Goal: Complete application form

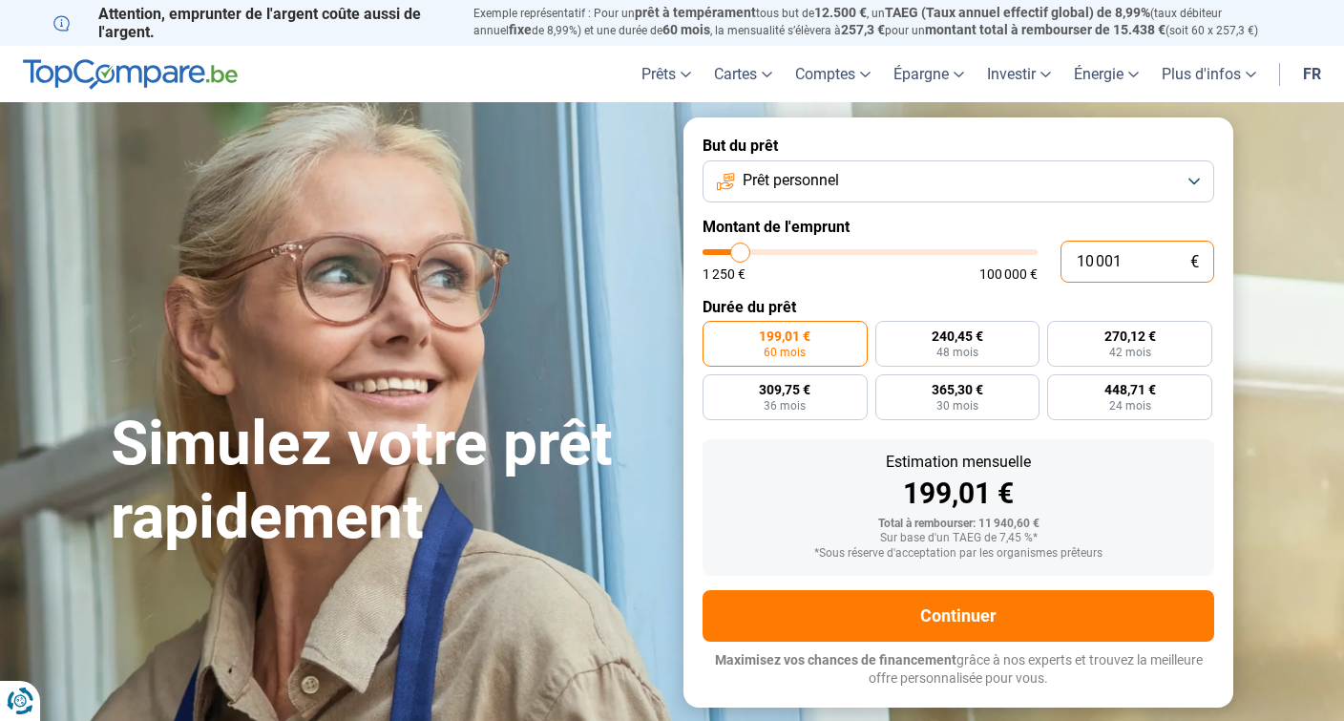
click at [1130, 262] on input "10 001" at bounding box center [1137, 262] width 154 height 42
type input "1 000"
type input "1250"
type input "100"
type input "1250"
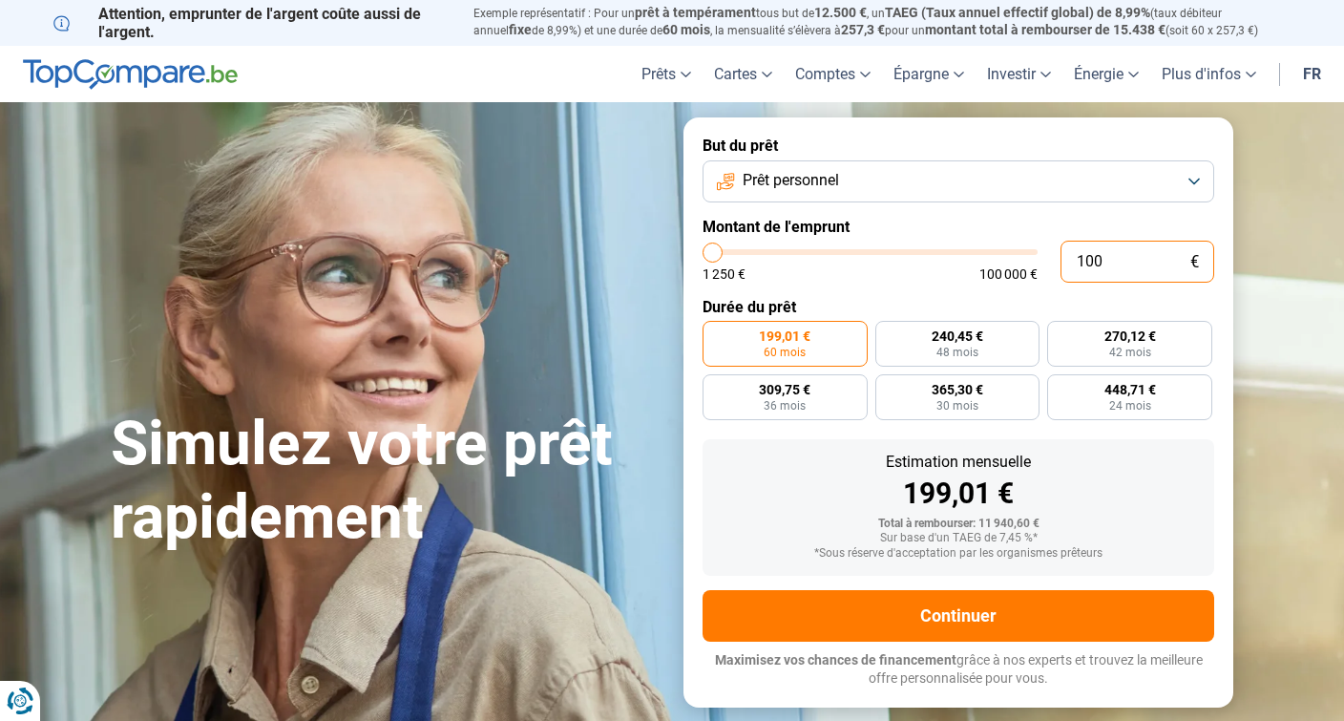
type input "10"
type input "1250"
type input "1"
type input "1250"
type input "0"
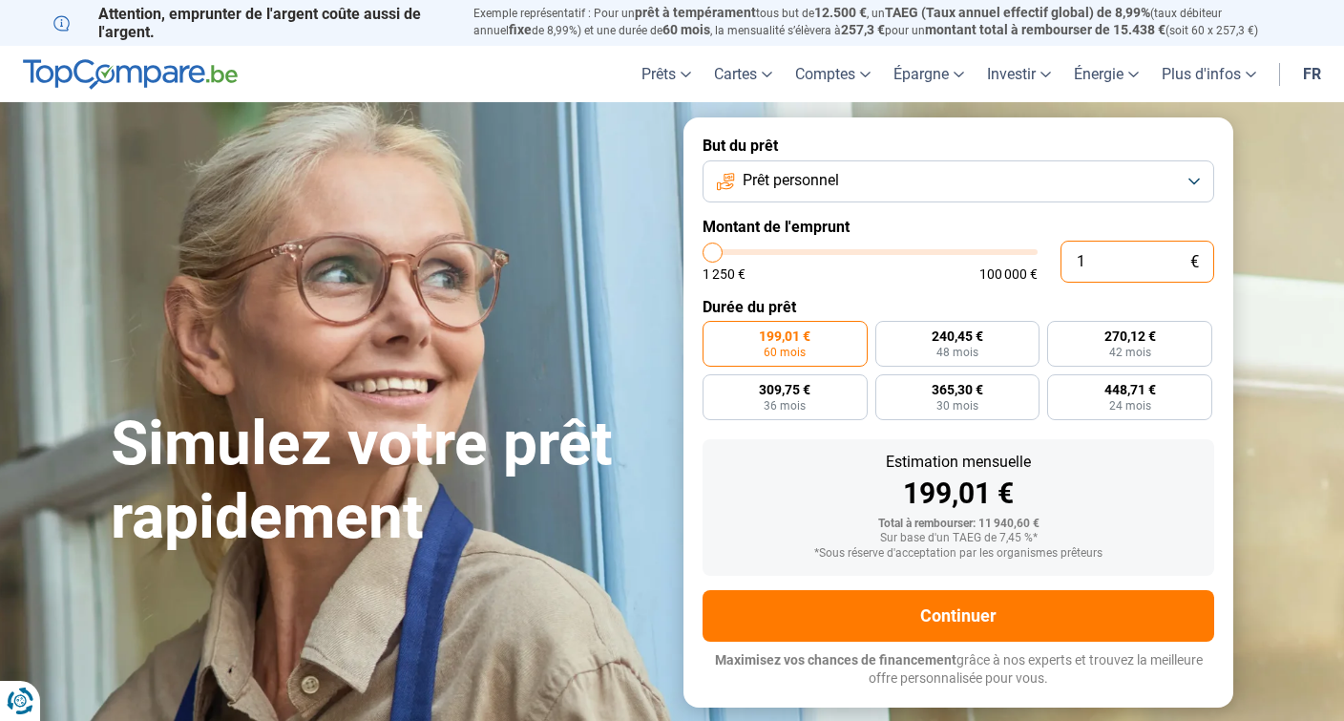
type input "1250"
type input "12 505"
type input "12500"
radio input "true"
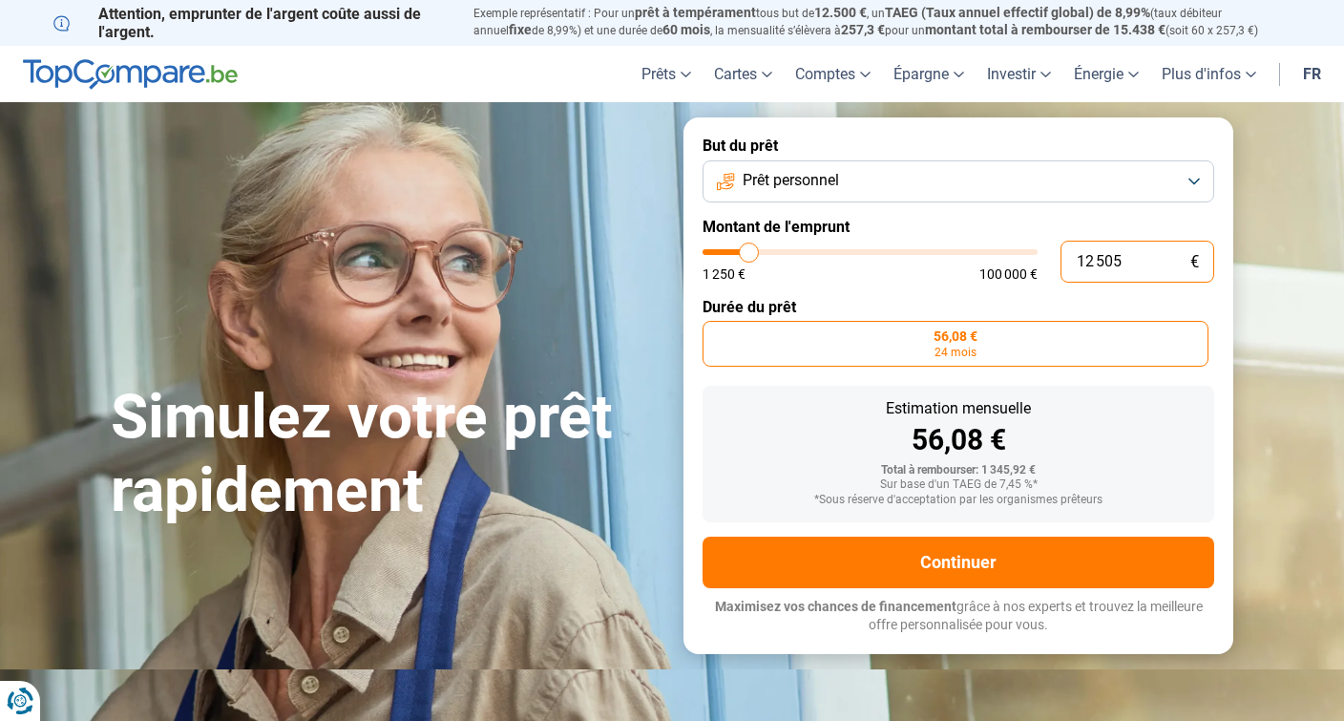
type input "125 050"
type input "100000"
type input "12 505"
type input "12500"
type input "1 250"
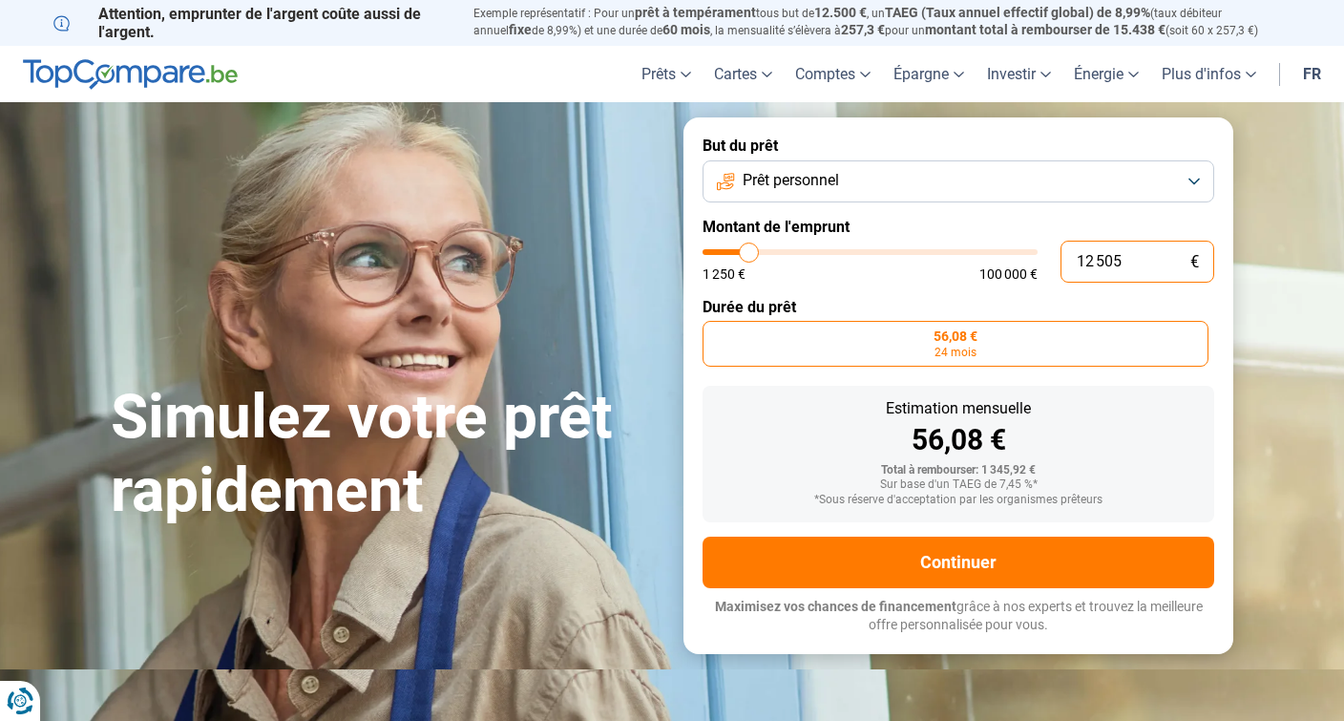
type input "1250"
type input "125"
type input "1250"
type input "12"
type input "1250"
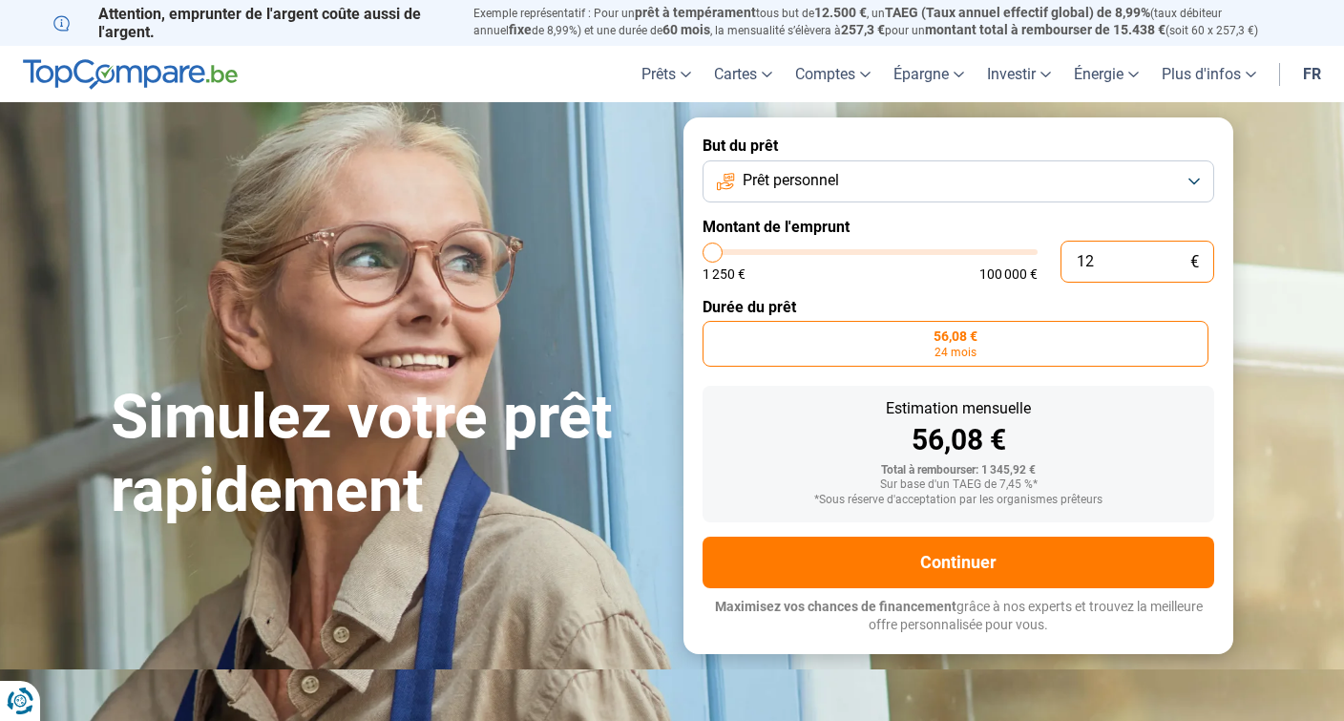
type input "1"
type input "1250"
type input "0"
type input "1250"
type input "1 250"
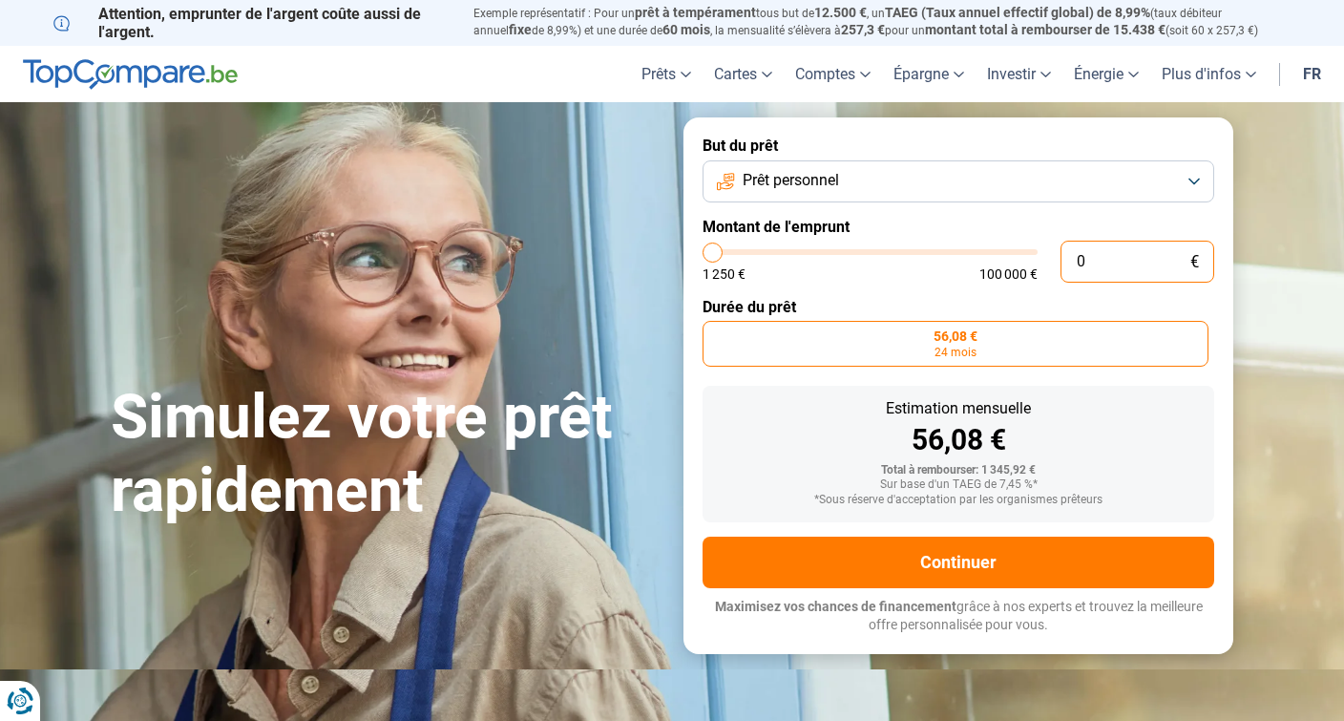
type input "1250"
type input "1 500"
type input "1500"
type input "1 750"
type input "1750"
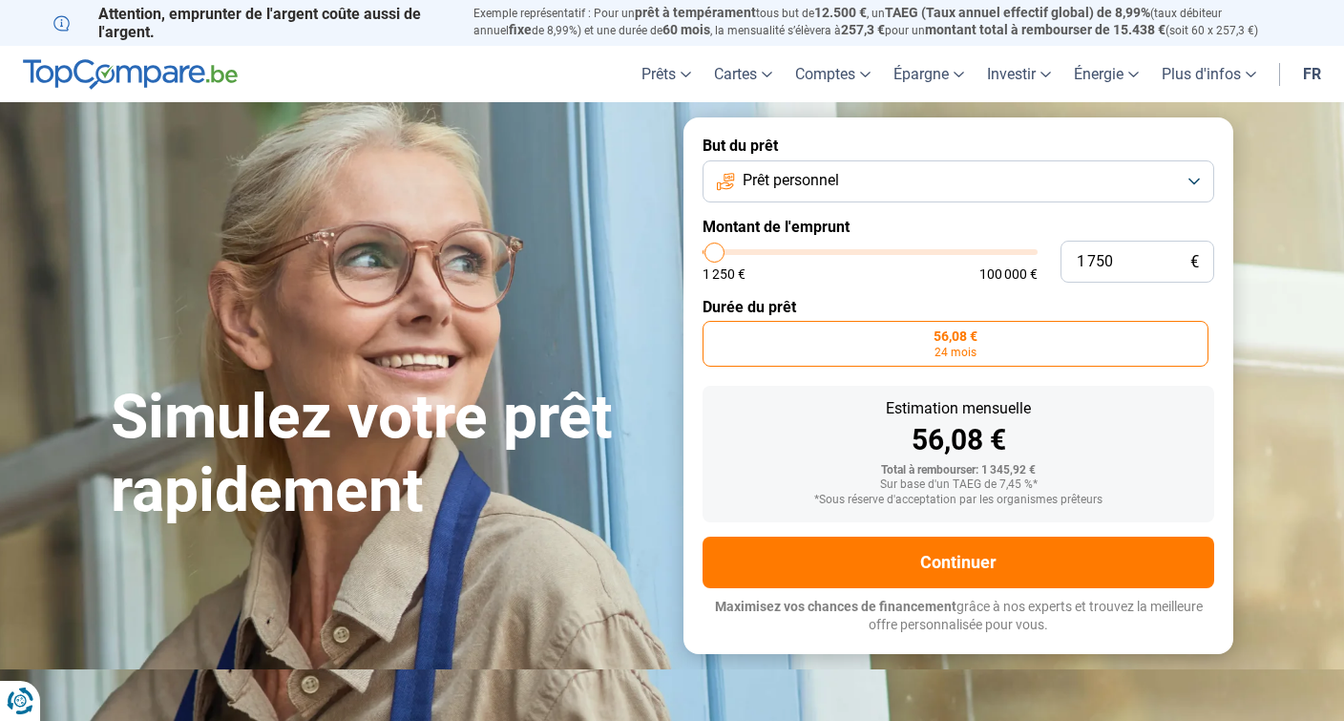
type input "2 000"
type input "2000"
type input "2 250"
type input "2250"
type input "2 750"
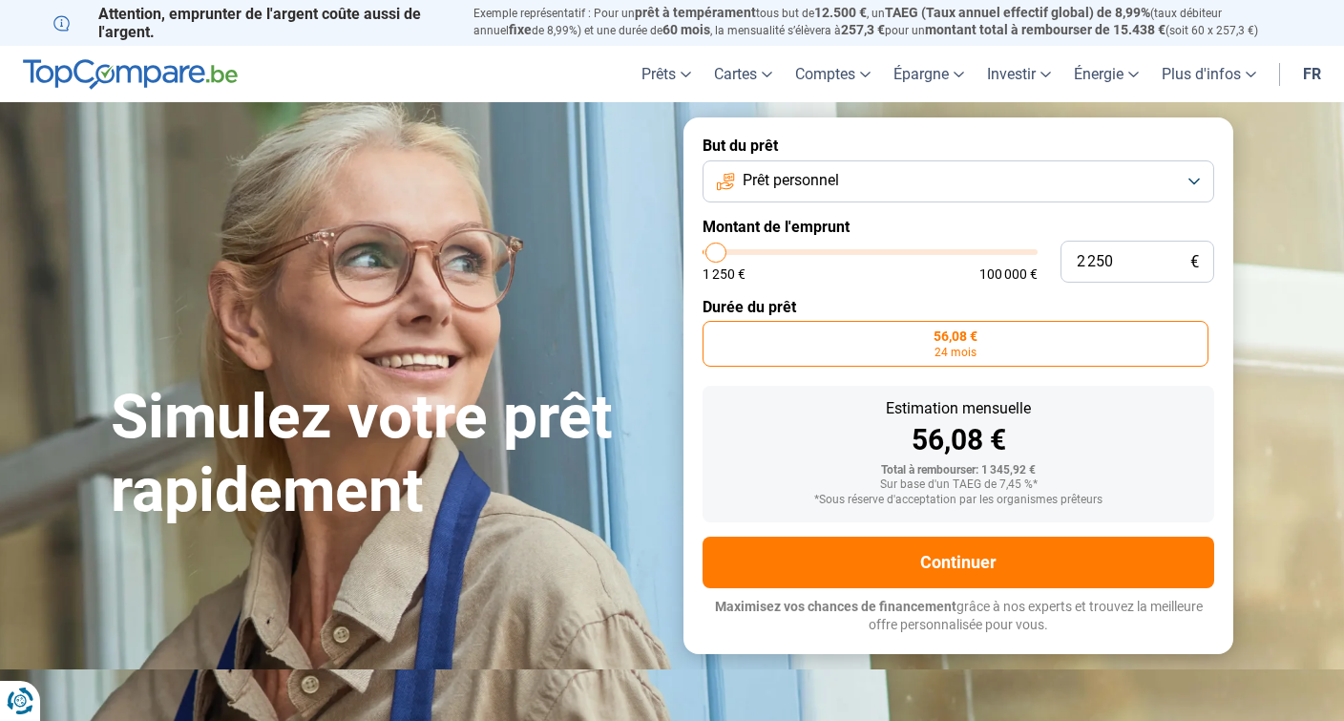
type input "2750"
type input "3 000"
type input "3000"
type input "3 250"
type input "3250"
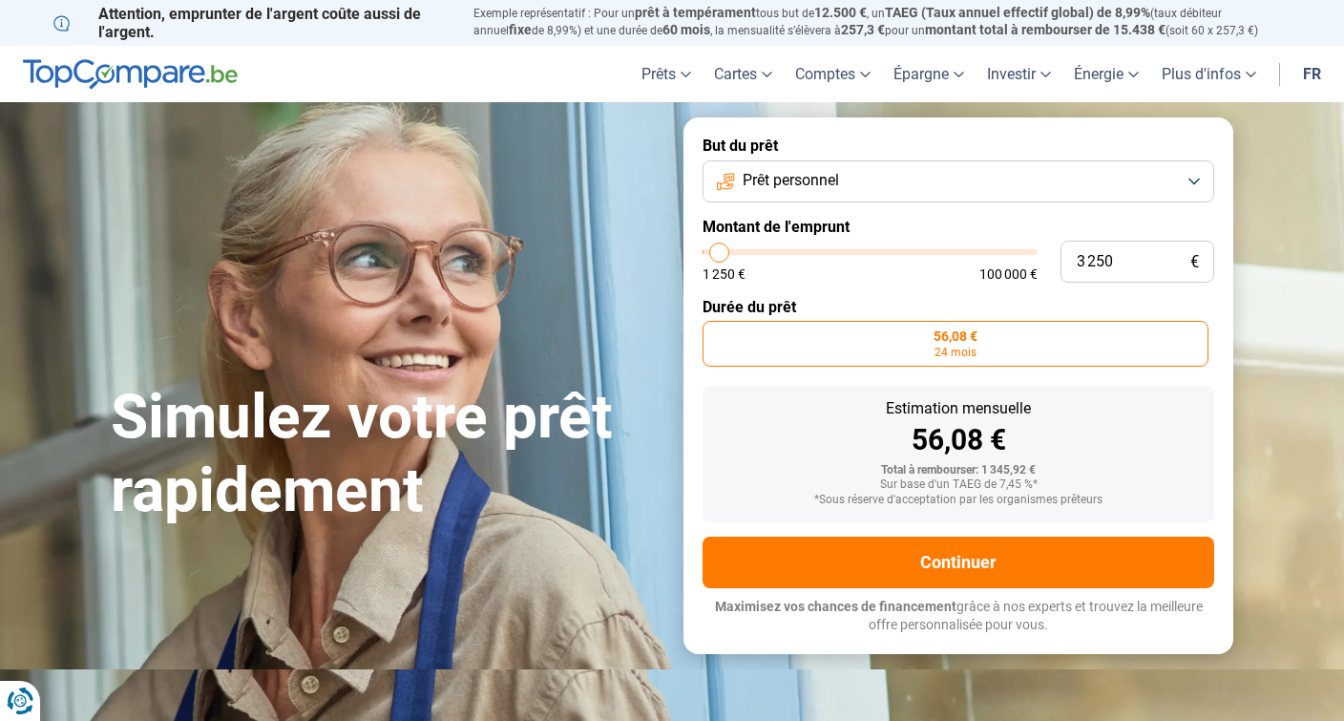
type input "3 500"
type input "3500"
type input "3 750"
type input "3750"
type input "4 250"
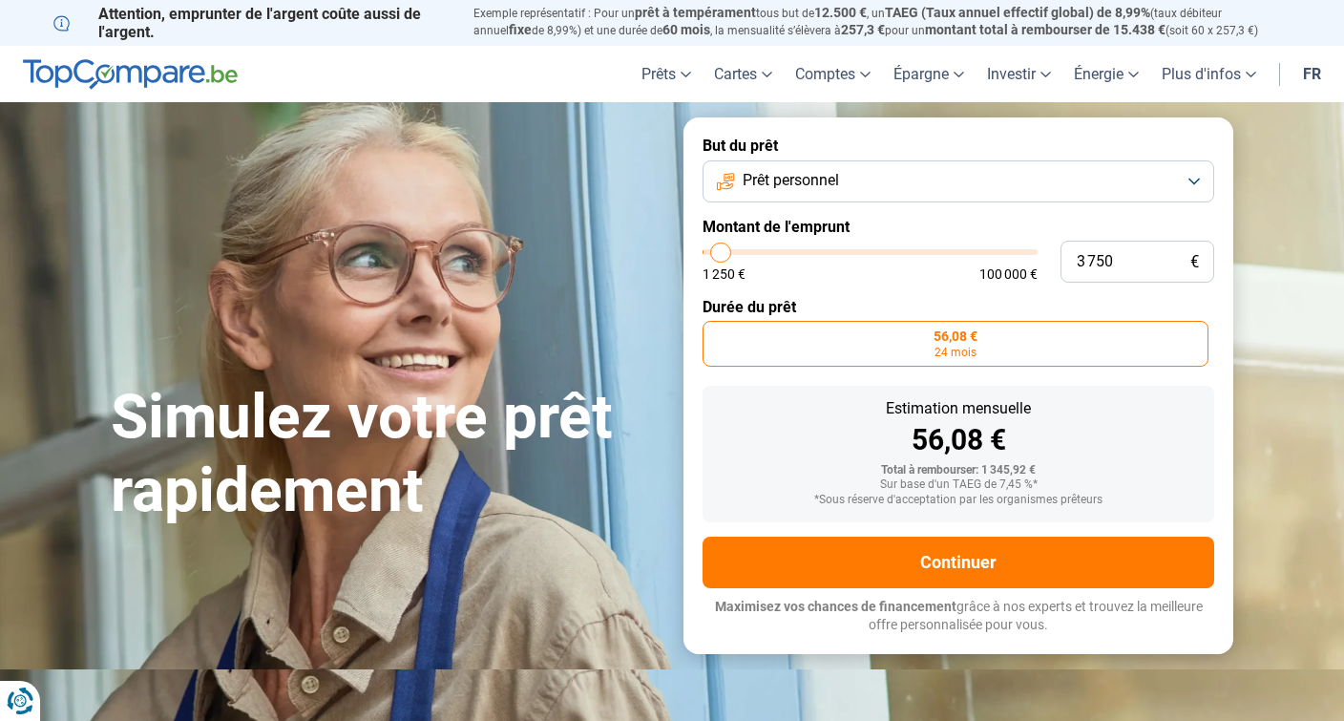
type input "4250"
type input "4 500"
type input "4500"
type input "4 750"
type input "4750"
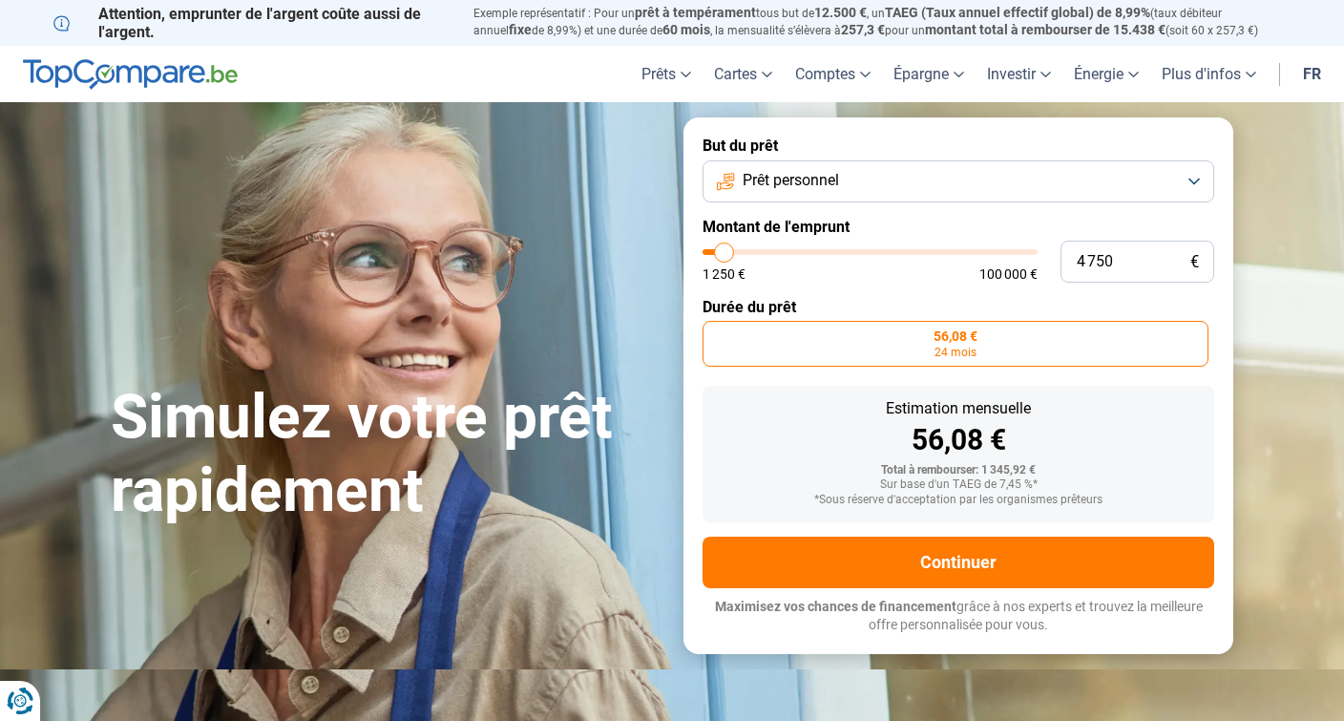
type input "5 000"
type input "5000"
type input "5 250"
type input "5250"
type input "5 750"
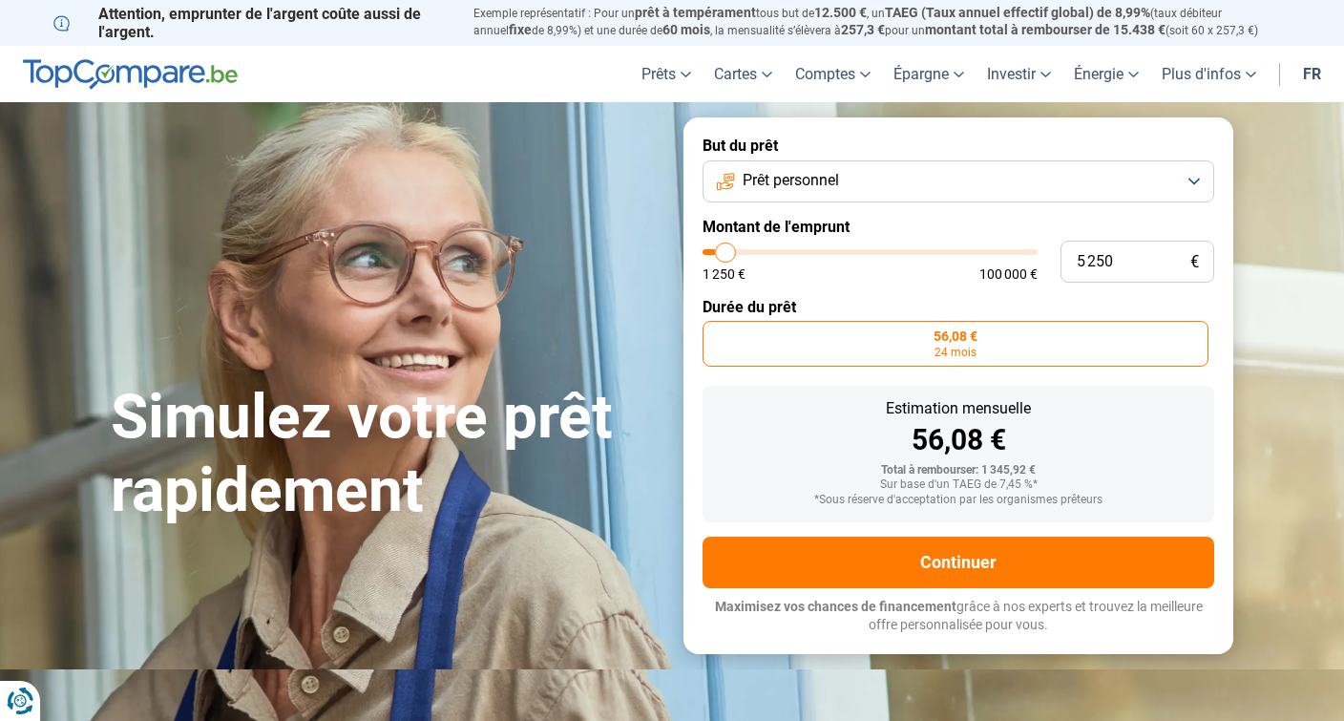
type input "5750"
type input "6 000"
type input "6000"
type input "6 250"
type input "6250"
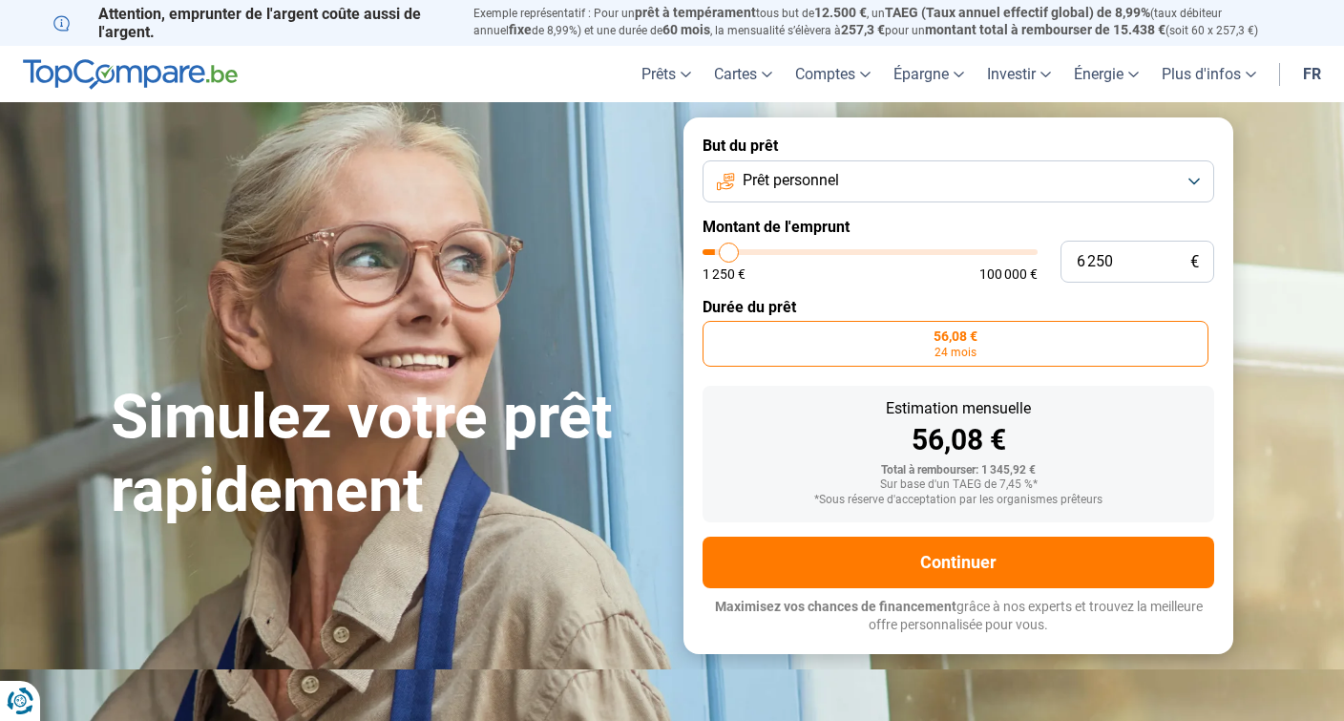
type input "6 500"
type input "6500"
type input "7 250"
type input "7250"
type input "7 500"
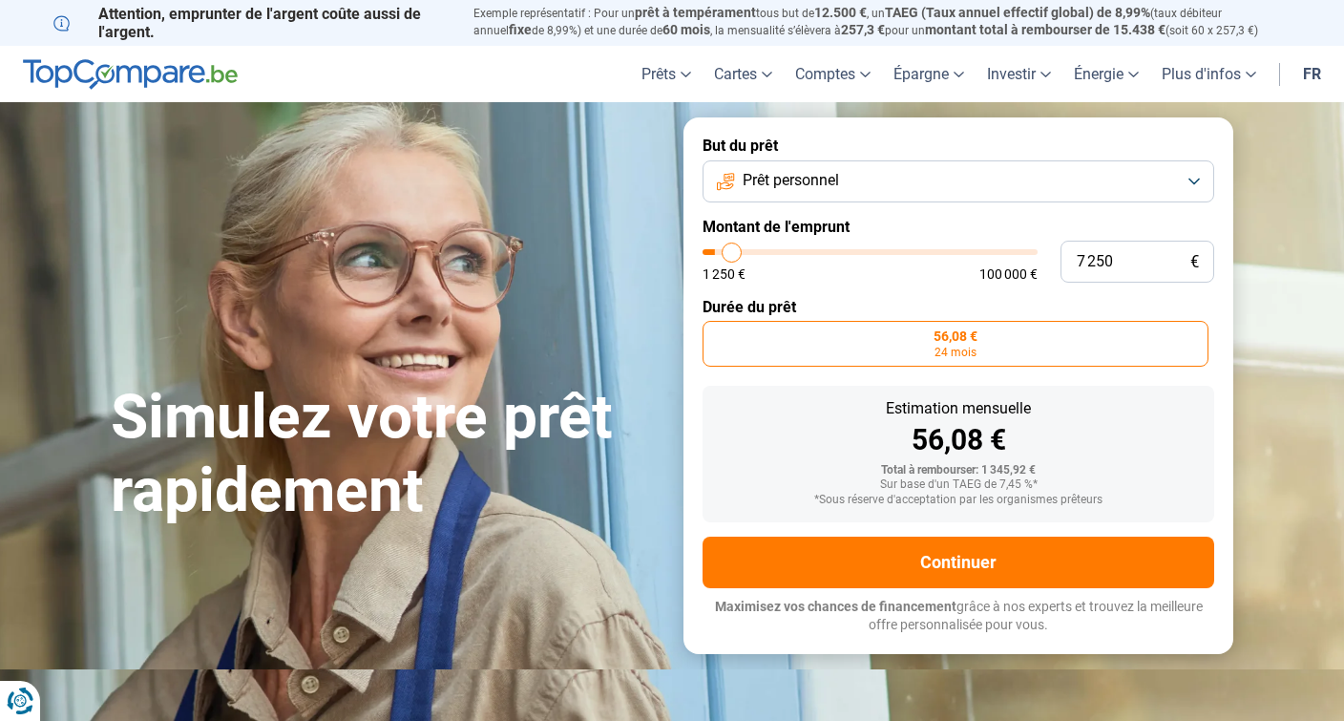
type input "7500"
type input "7 750"
type input "7750"
type input "8 000"
type input "8000"
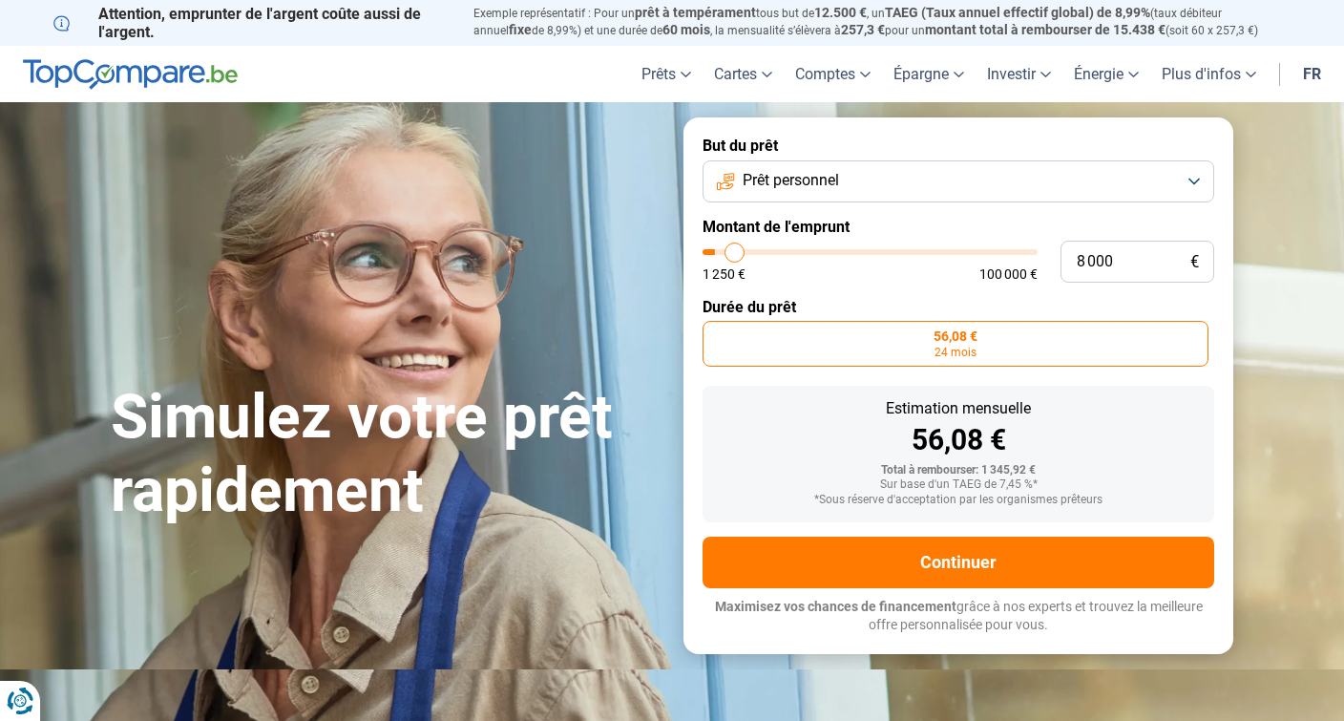
type input "8 250"
type input "8250"
type input "9 000"
type input "9000"
type input "9 250"
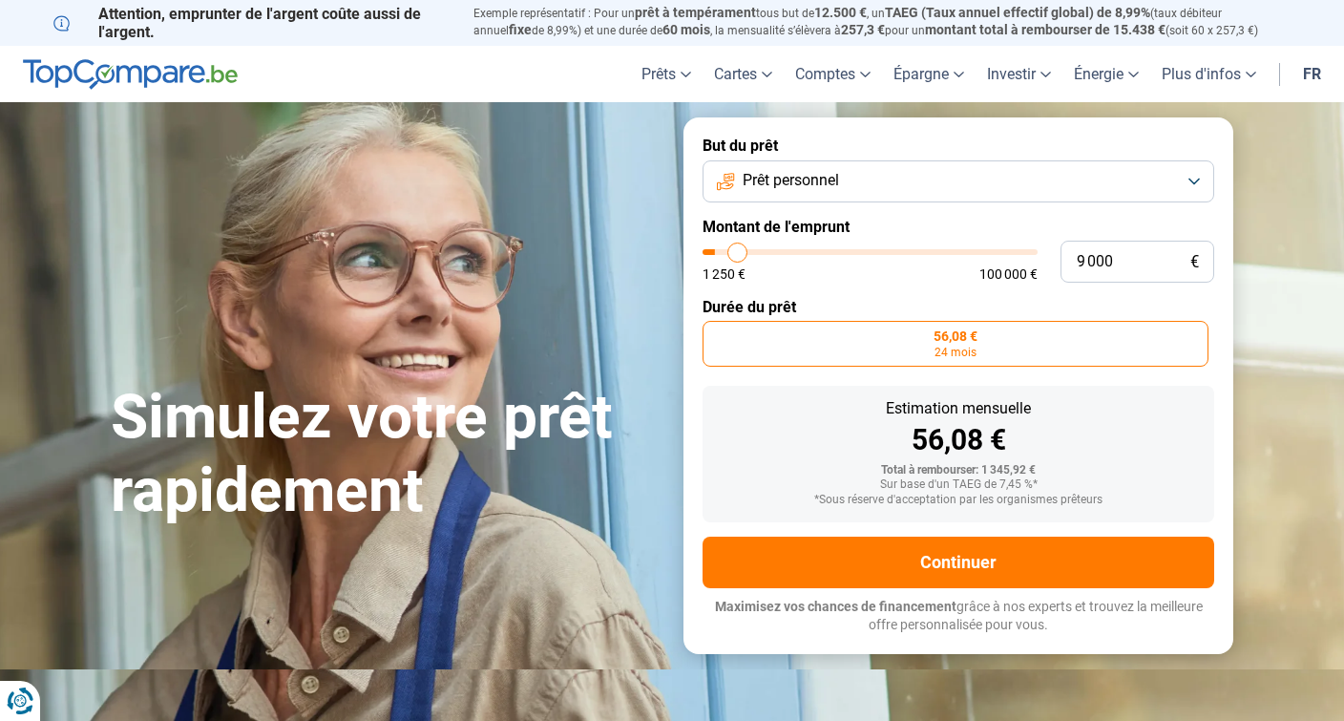
type input "9250"
type input "9 750"
type input "9750"
type input "10 250"
type input "10250"
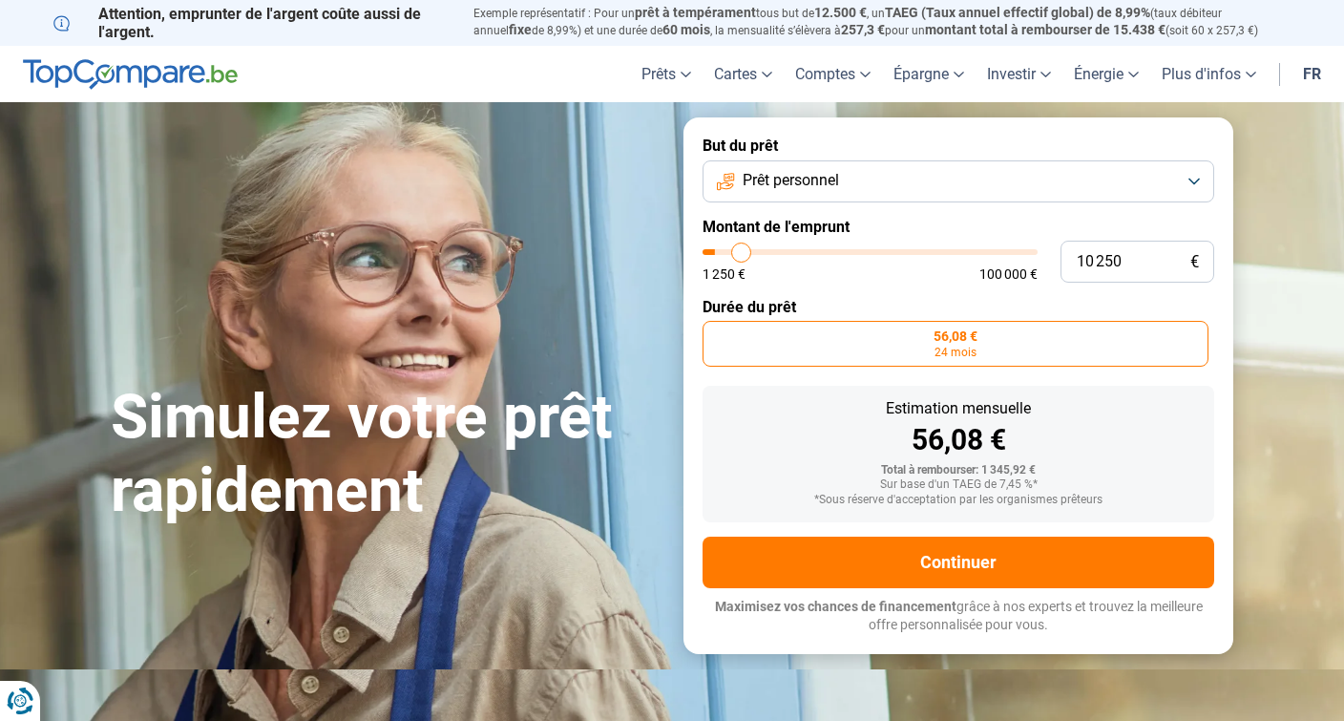
type input "10 500"
type input "10500"
type input "10 750"
type input "10750"
type input "11 000"
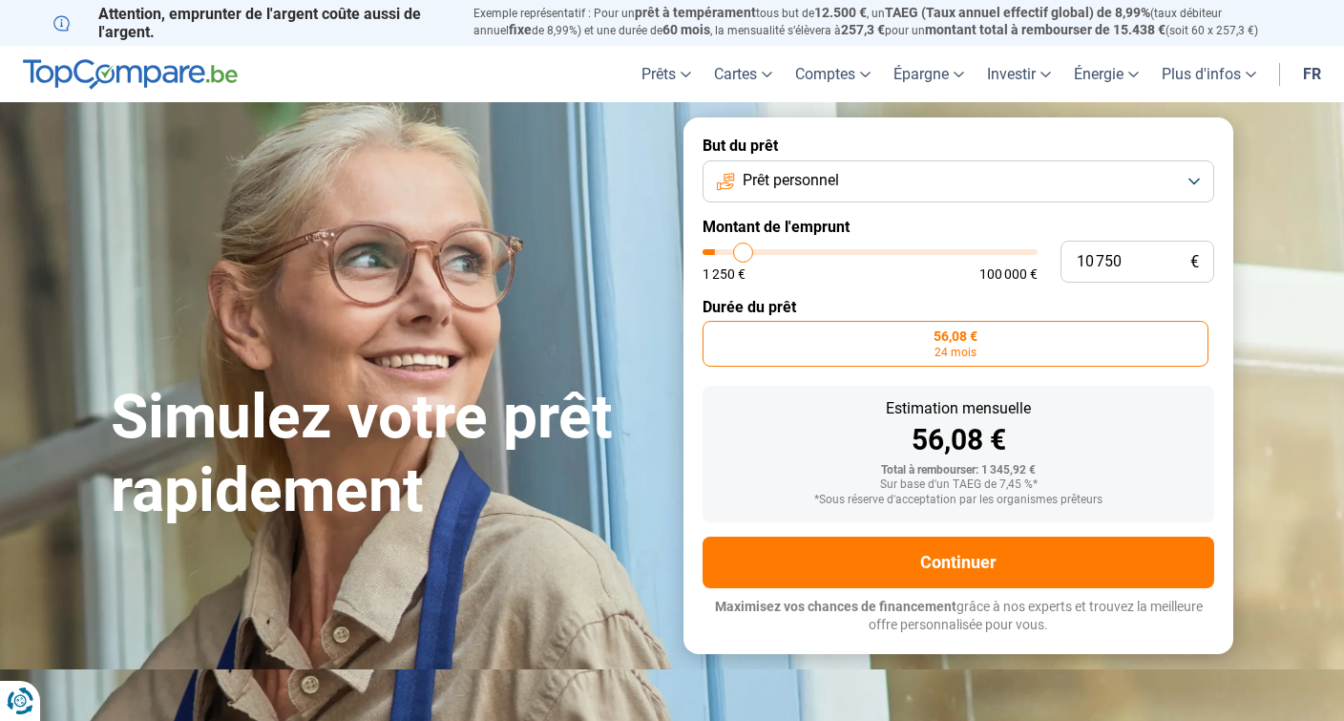
type input "11000"
type input "11 250"
type input "11250"
type input "11 750"
type input "11750"
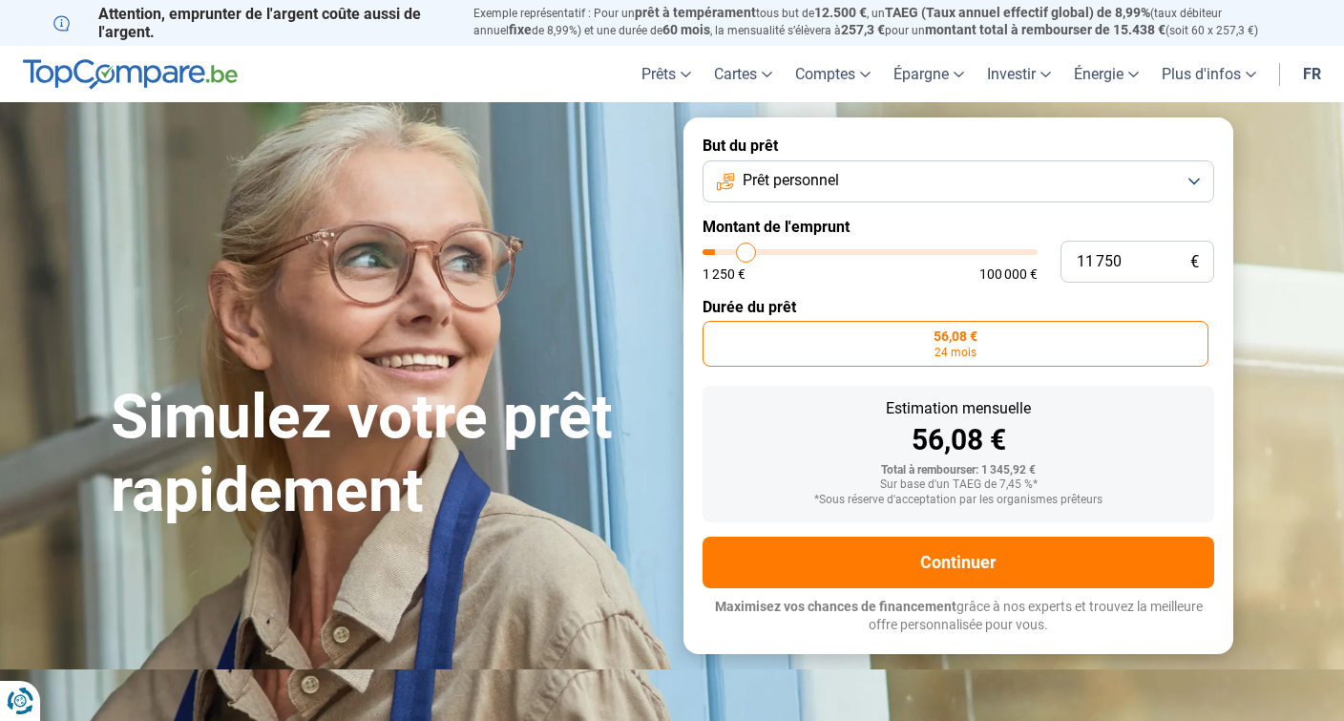
type input "12 000"
type input "12000"
type input "12 250"
type input "12250"
type input "12 500"
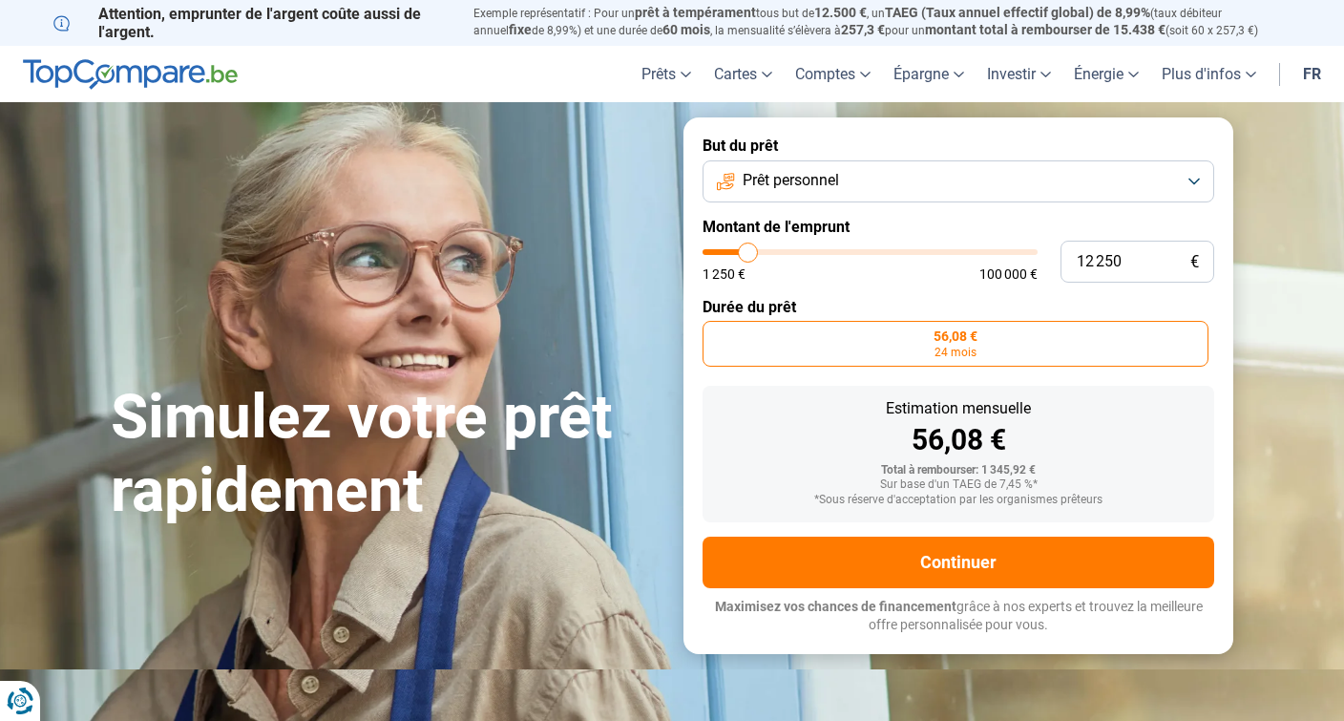
type input "12500"
type input "12 750"
type input "12750"
type input "13 250"
type input "13250"
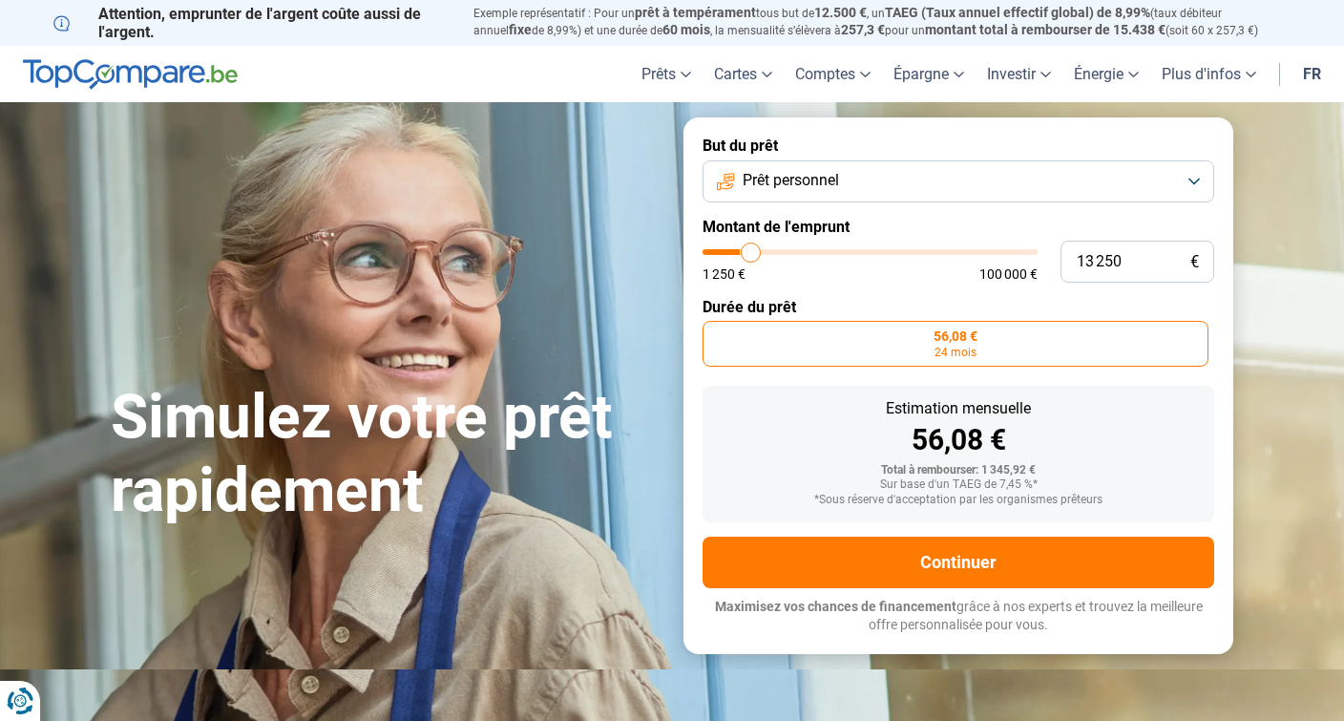
type input "13 500"
type input "13500"
type input "13 750"
type input "13750"
type input "14 000"
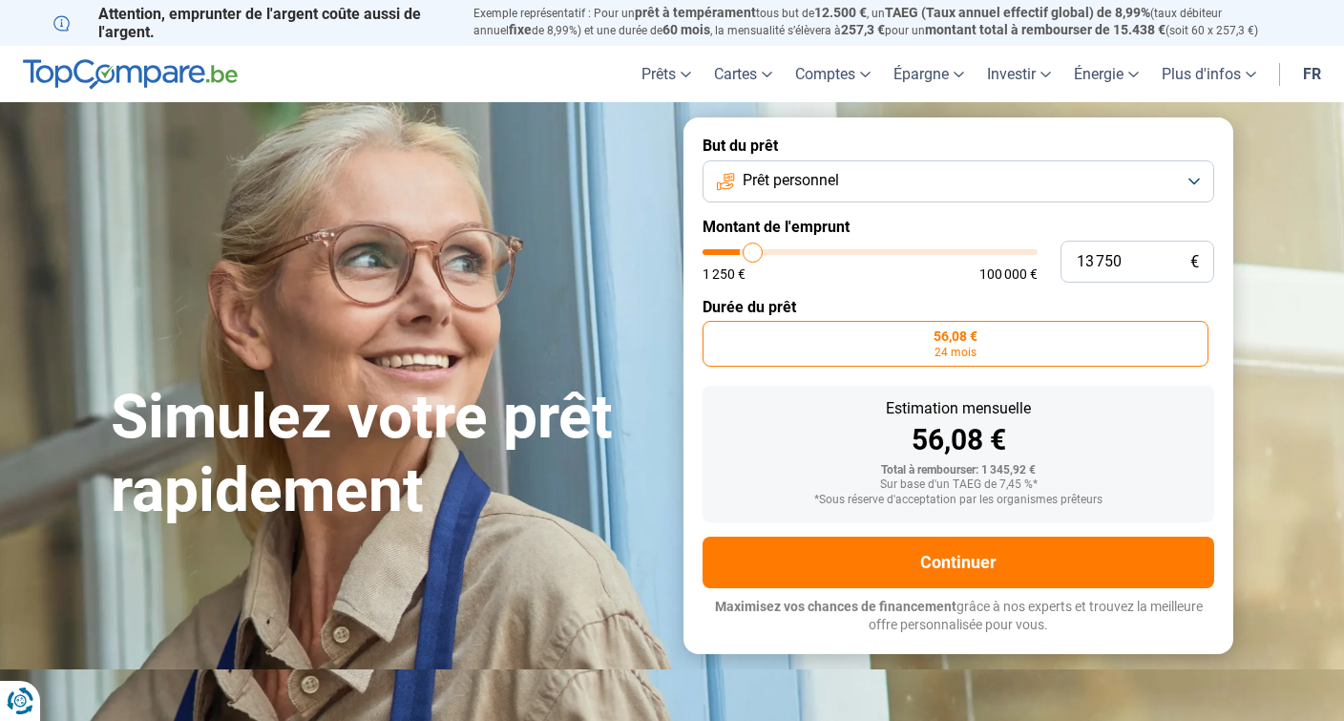
type input "14000"
type input "14 250"
type input "14250"
type input "14 750"
type input "14750"
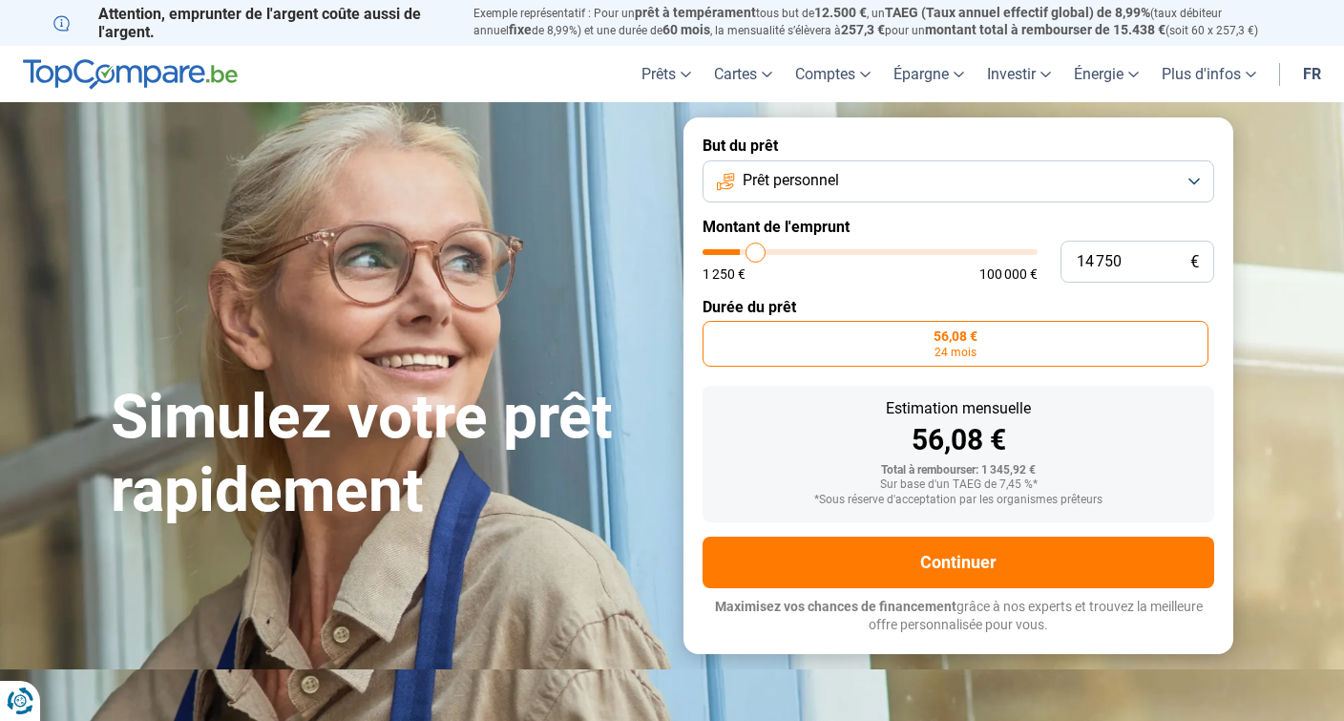
type input "15 000"
type input "15000"
type input "15 250"
type input "15250"
type input "15 500"
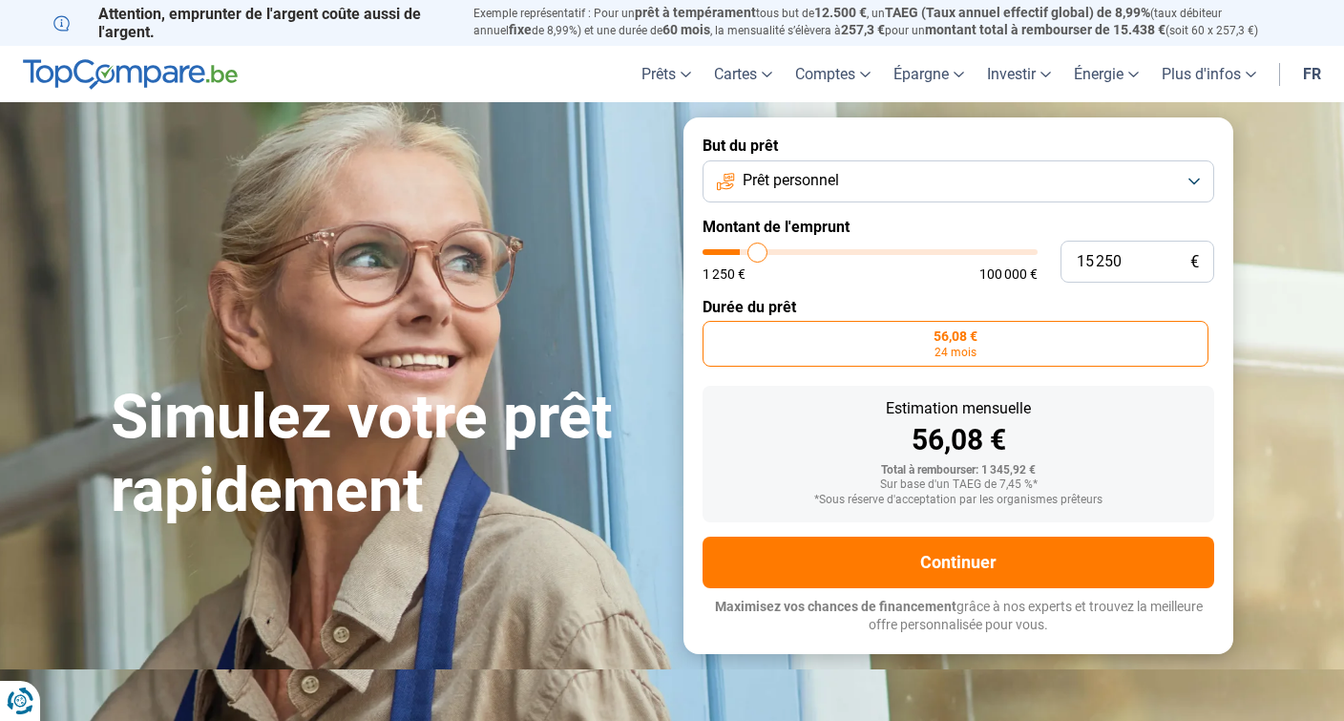
type input "15500"
type input "15 750"
type input "15750"
type input "16 250"
type input "16250"
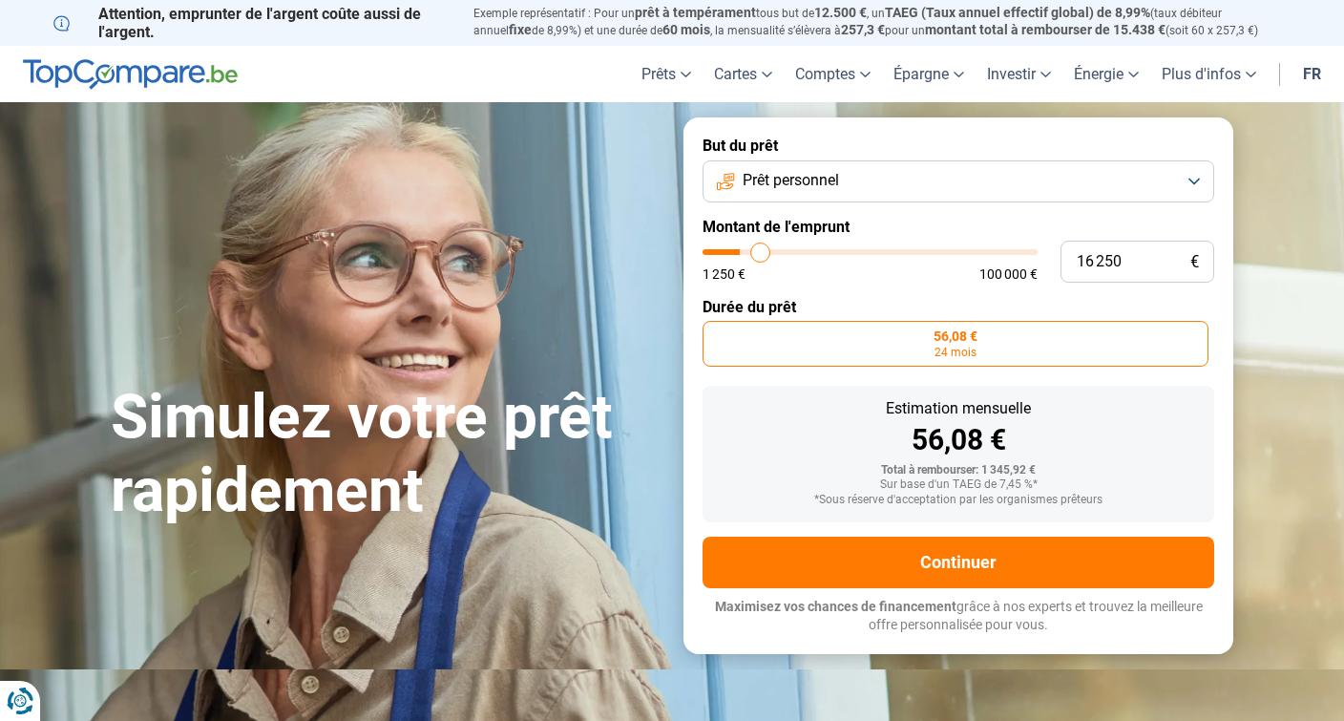
type input "16 500"
type input "16500"
type input "16 750"
type input "16750"
type input "17 250"
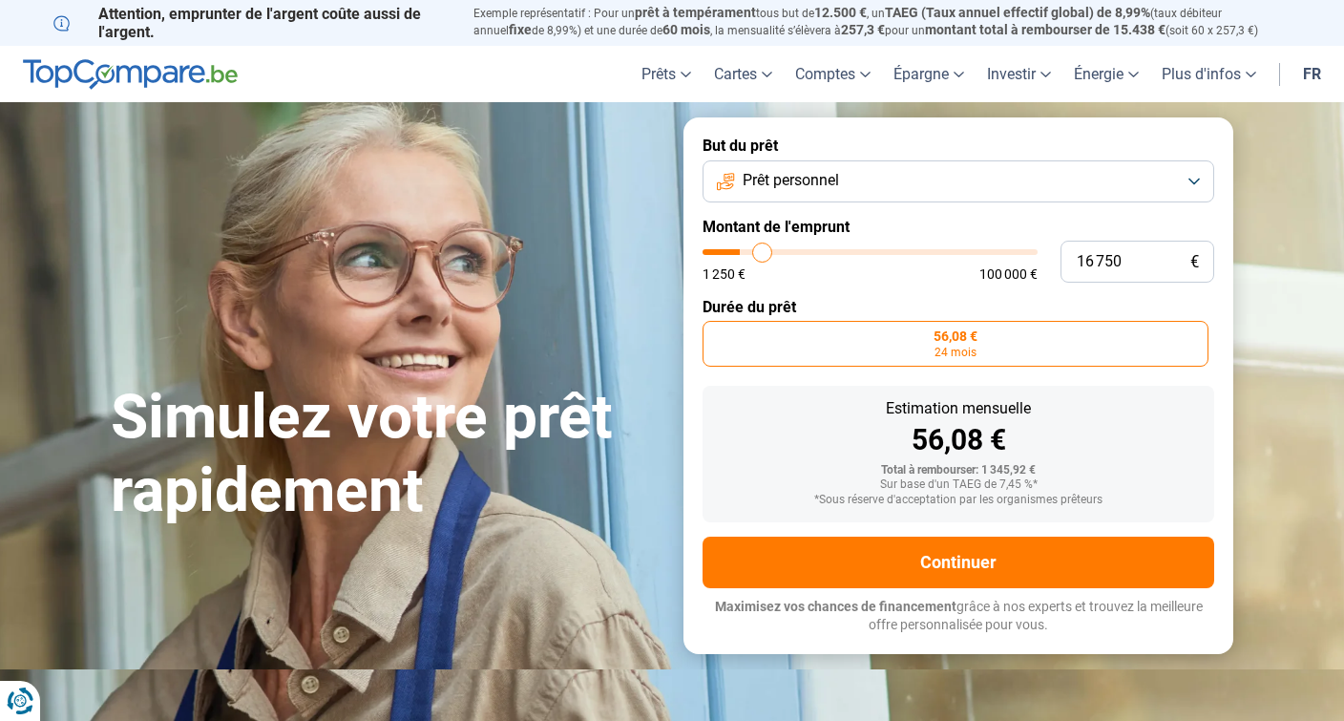
type input "17250"
type input "17 750"
type input "17750"
type input "18 000"
type input "18000"
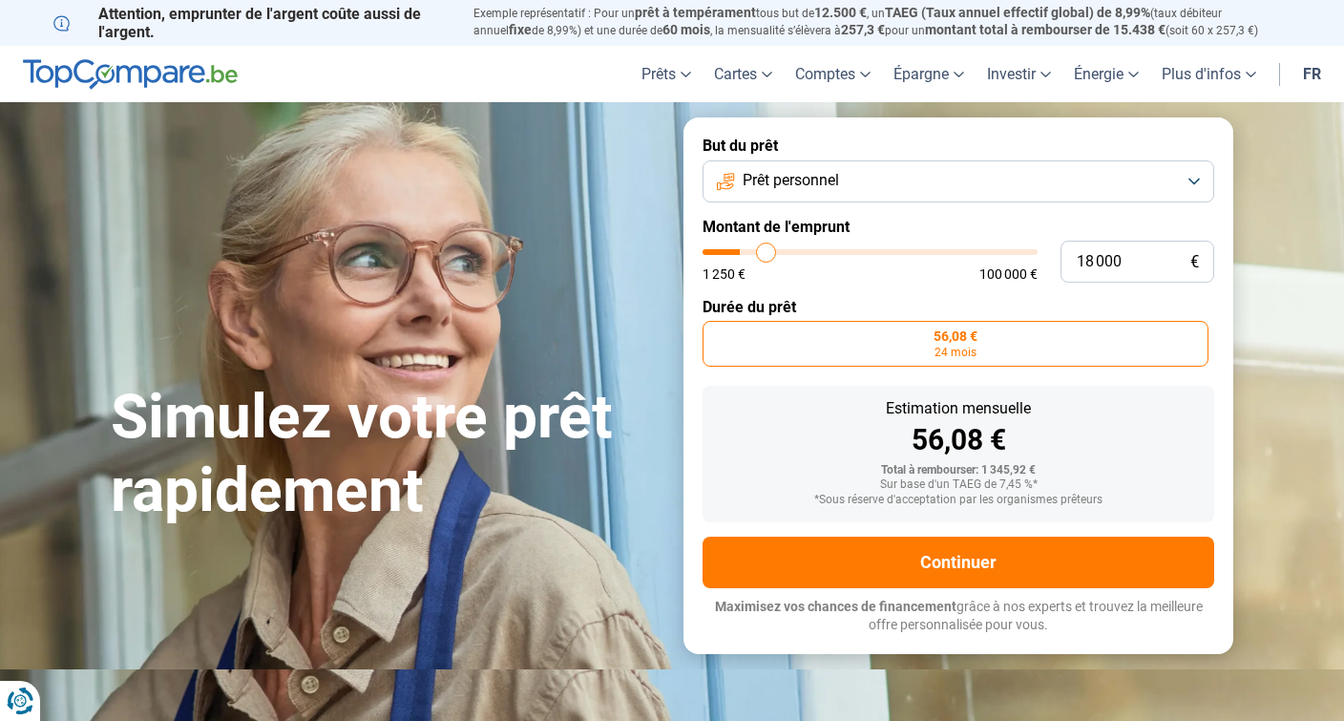
type input "18 250"
type input "18250"
type input "18 500"
type input "18500"
type input "18 750"
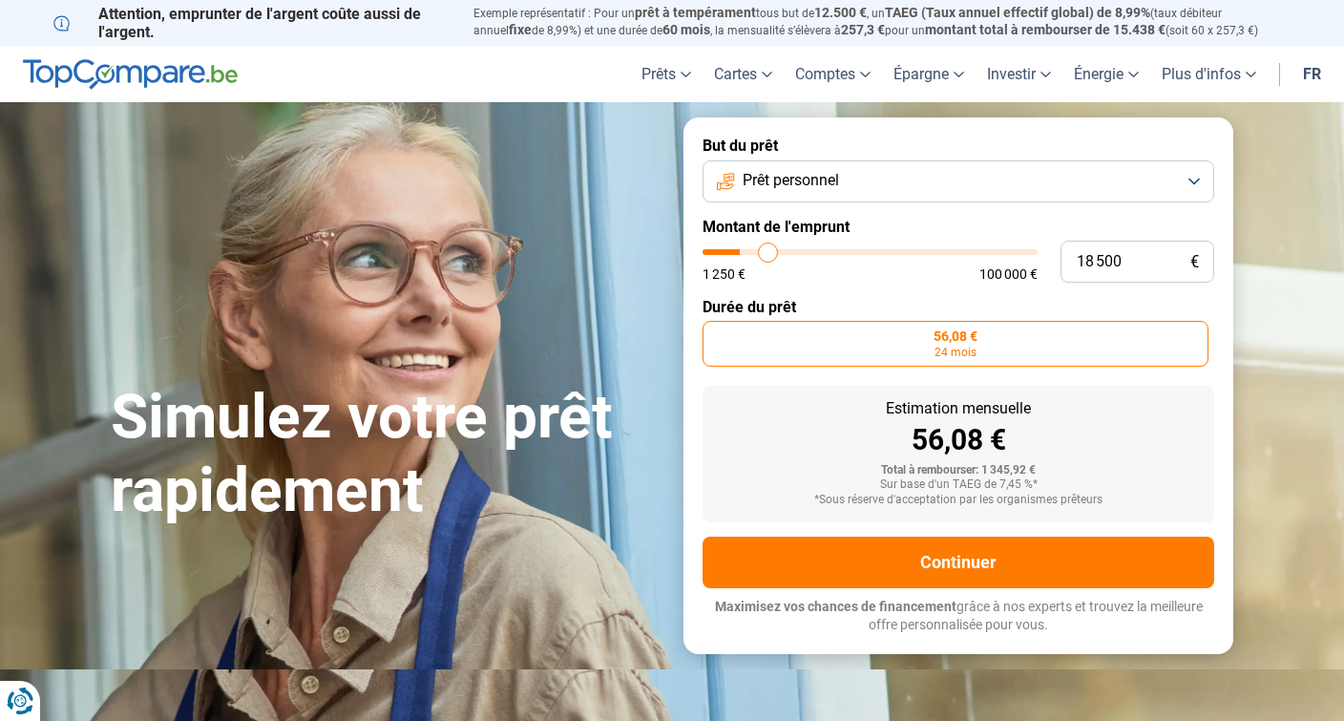
type input "18750"
type input "19 250"
type input "19250"
type input "19 500"
type input "19500"
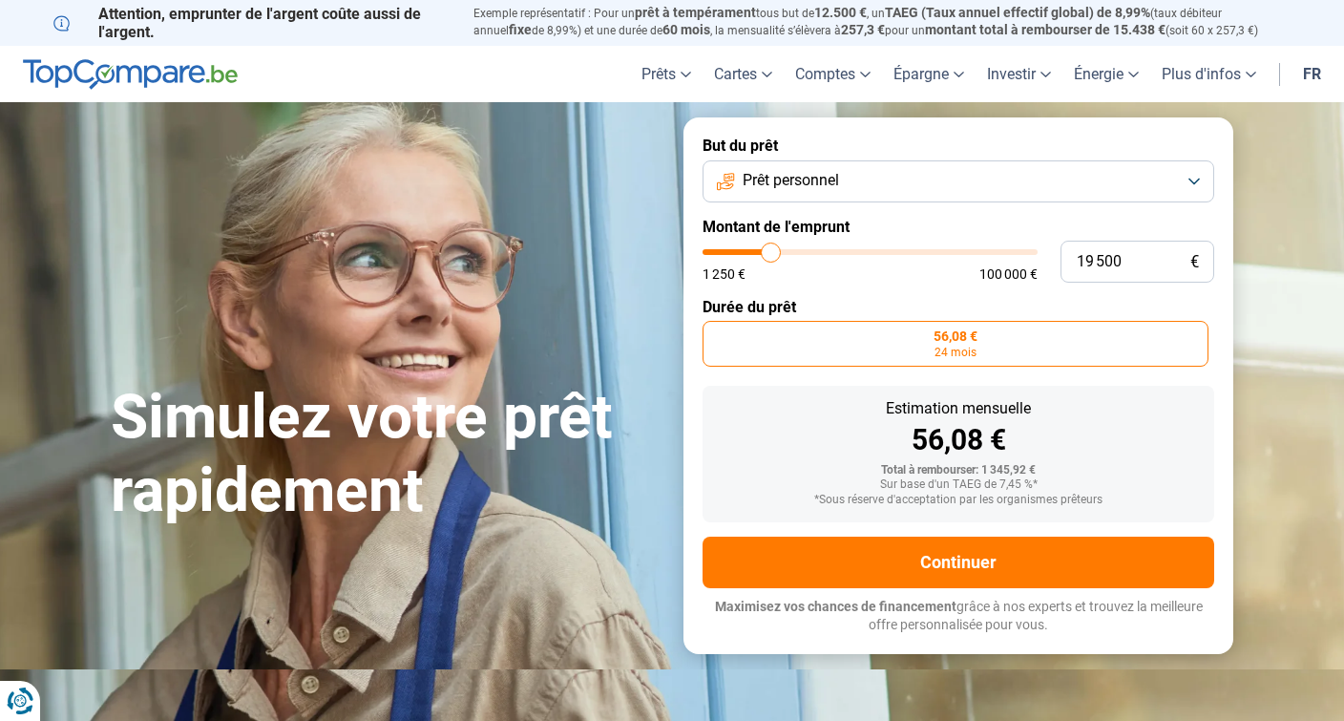
type input "19 750"
type input "19750"
type input "20 000"
type input "20000"
type input "20 500"
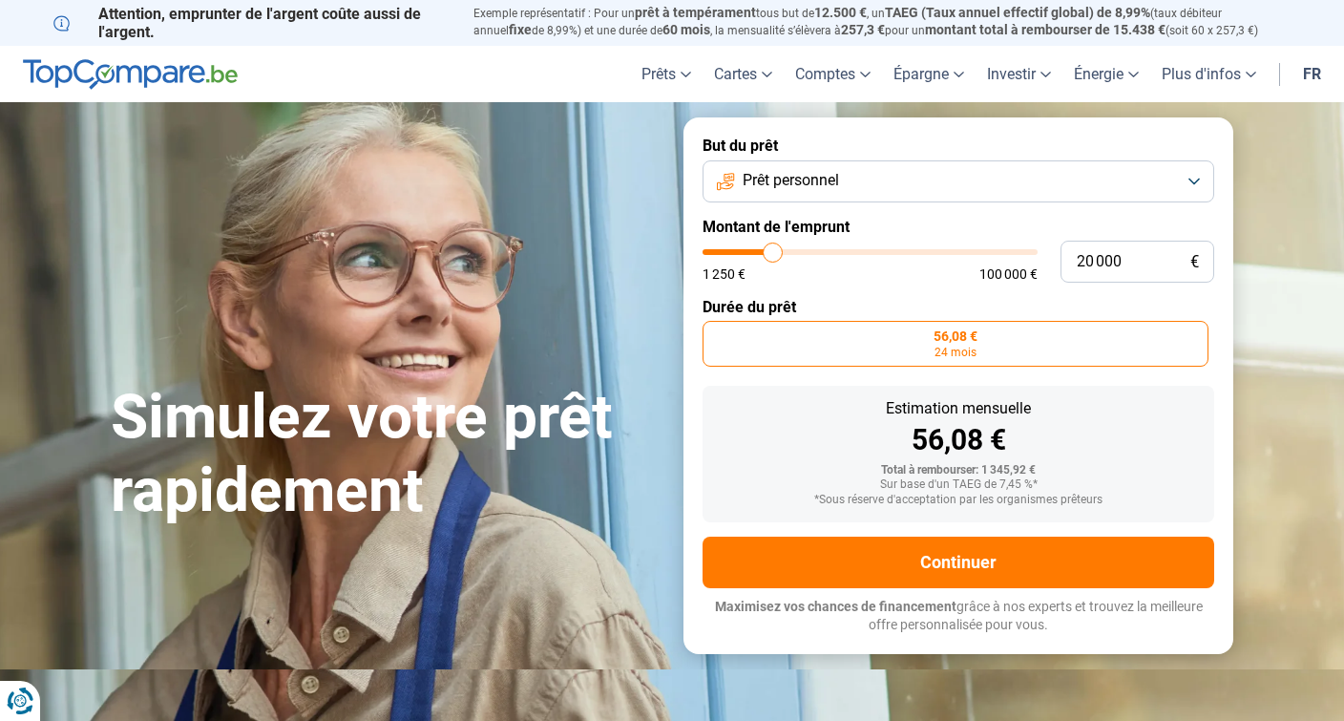
type input "20500"
type input "20 750"
type input "20750"
type input "21 250"
type input "21250"
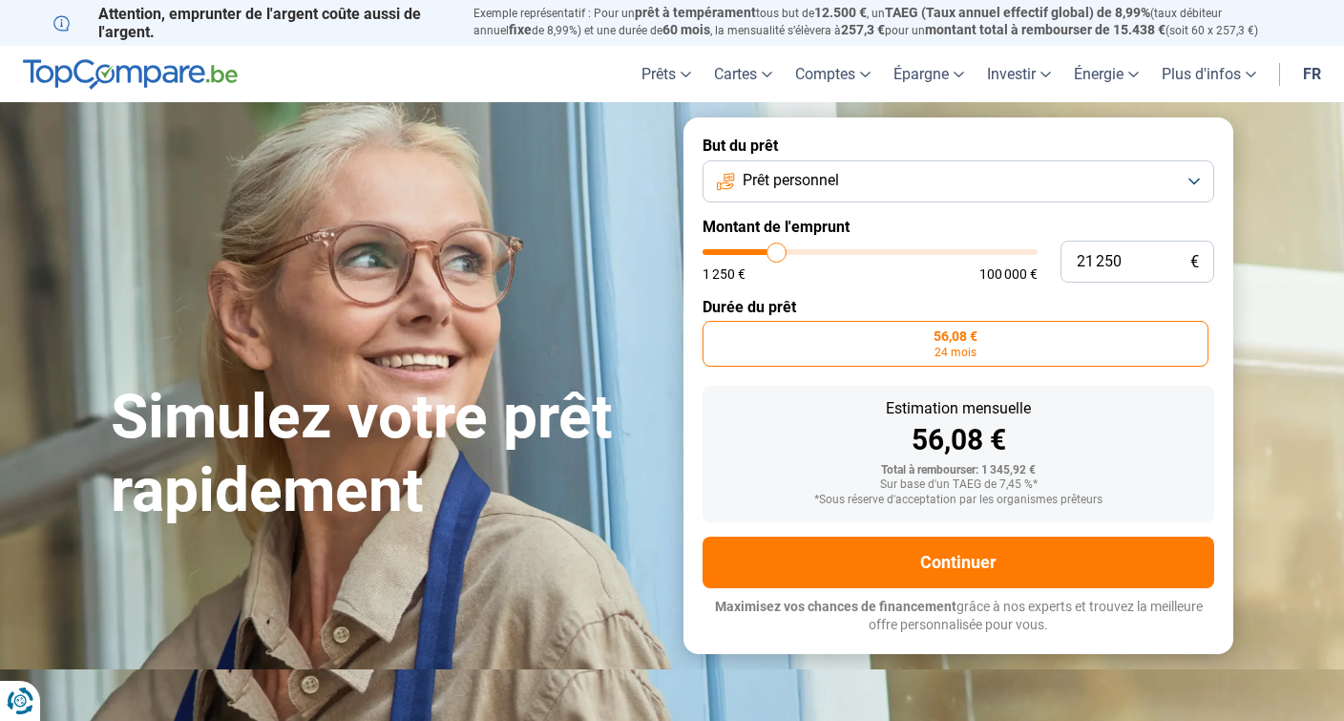
type input "22 000"
type input "22000"
type input "22 750"
type input "22750"
type input "23 750"
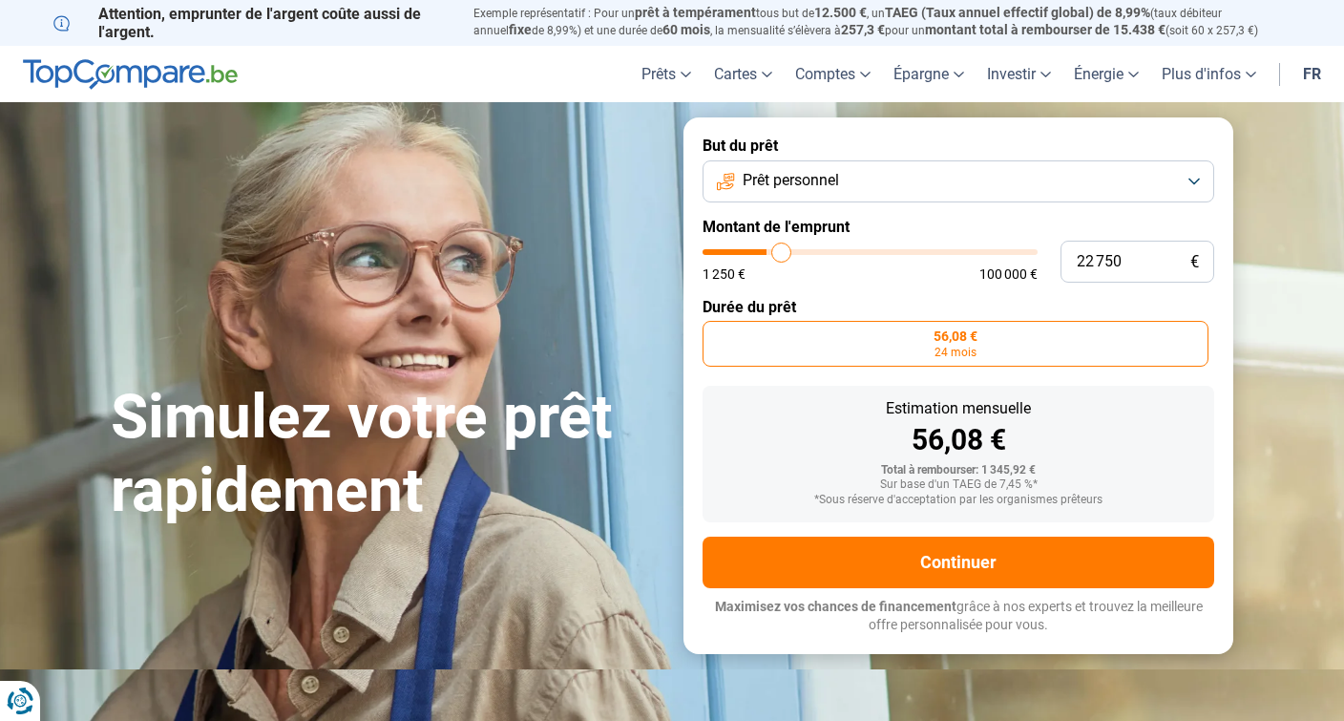
type input "23750"
type input "24 000"
type input "24000"
type input "25 000"
type input "25000"
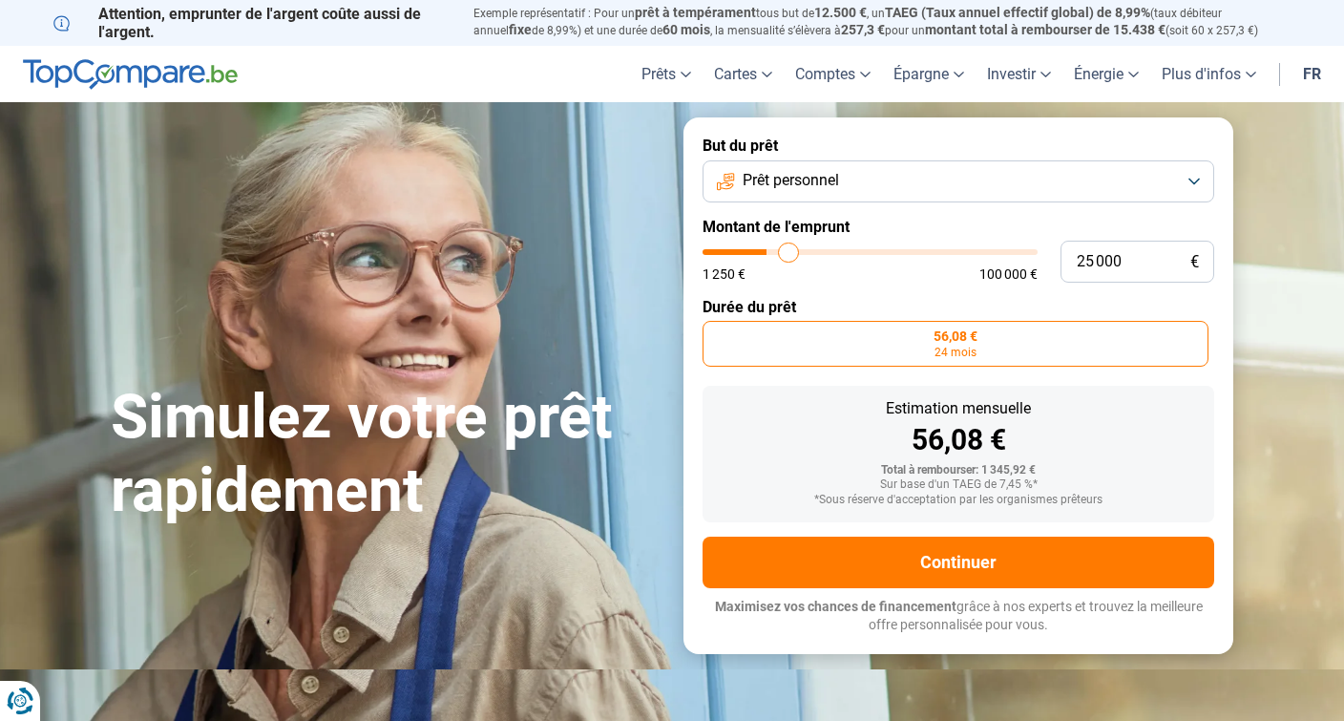
type input "25 750"
type input "25750"
type input "26 500"
type input "26500"
type input "27 000"
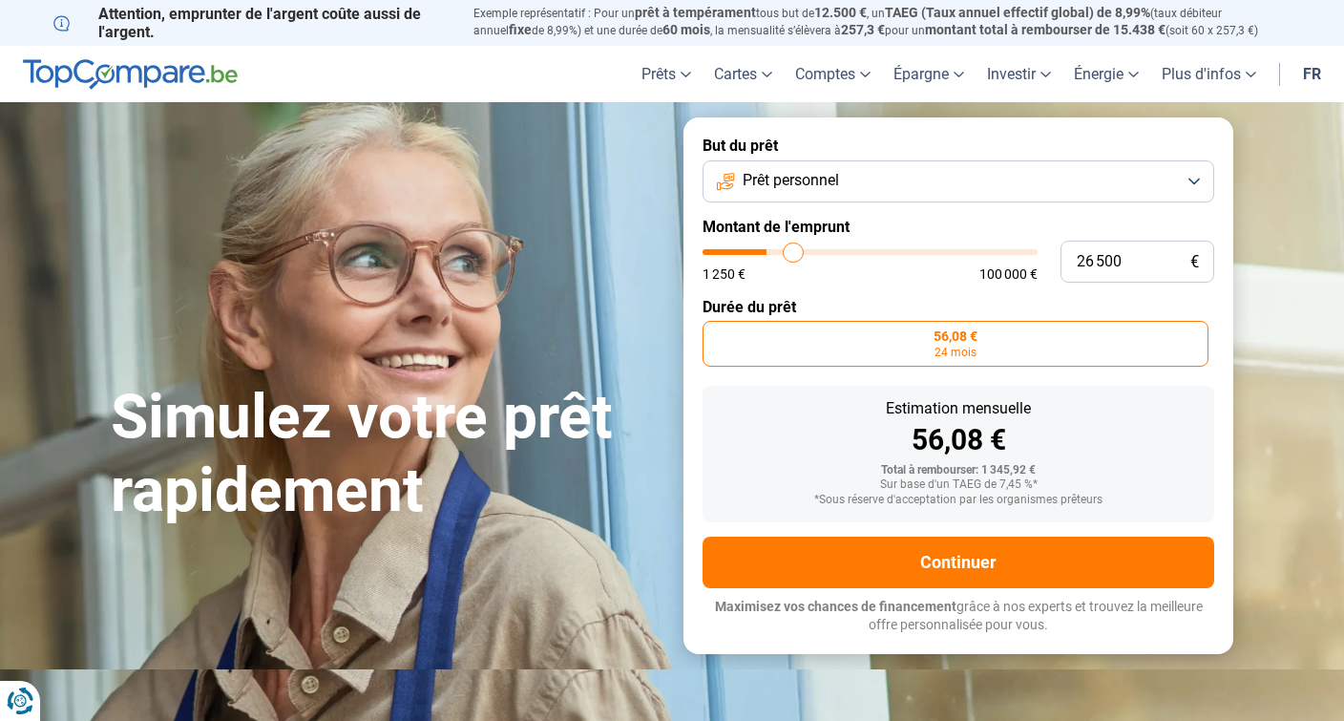
type input "27000"
type input "27 250"
type input "27250"
type input "27 500"
type input "27500"
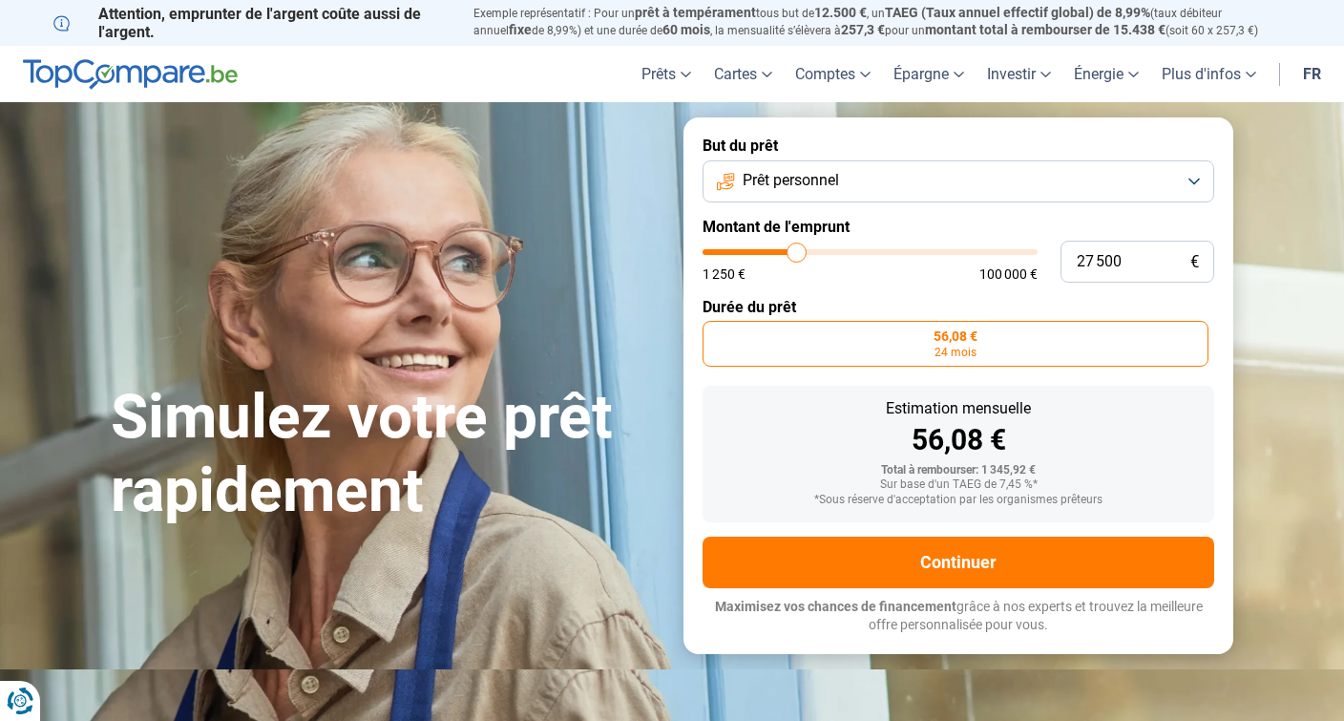
type input "28 000"
type input "28000"
type input "28 250"
type input "28250"
type input "28 500"
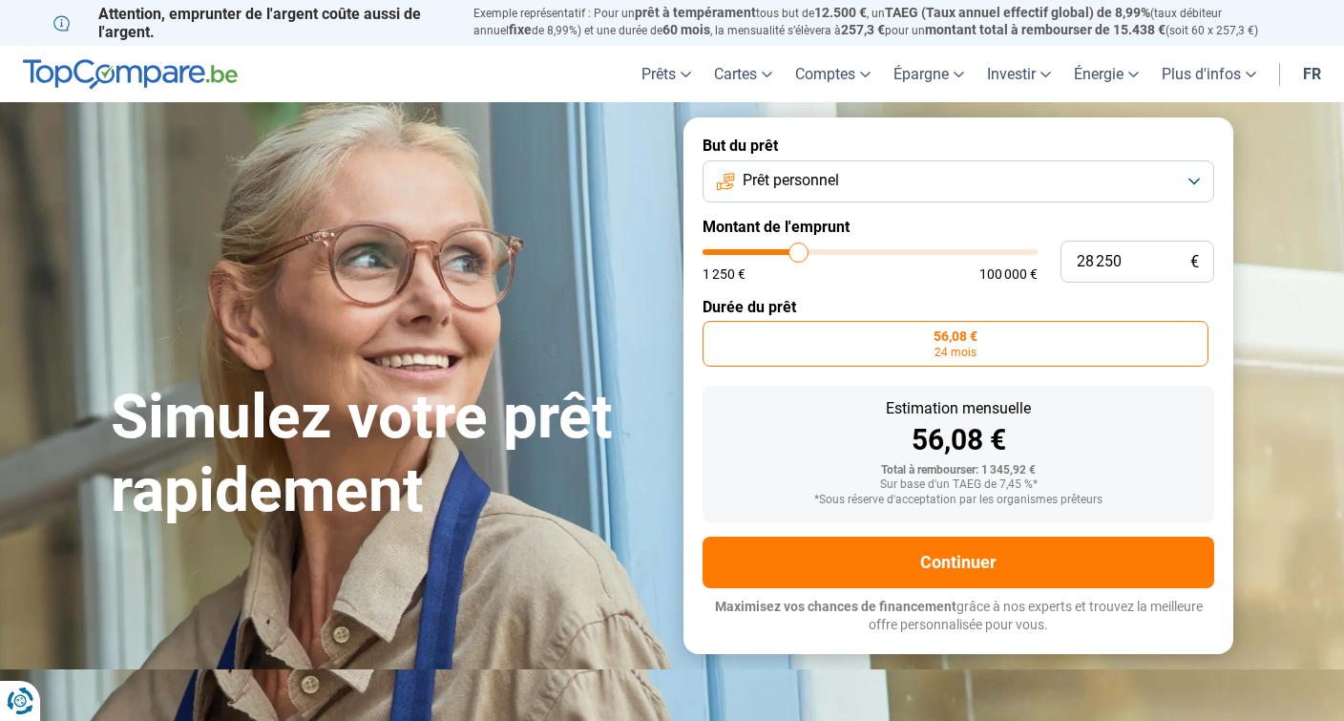
type input "28500"
type input "28 750"
type input "28750"
type input "29 000"
type input "29000"
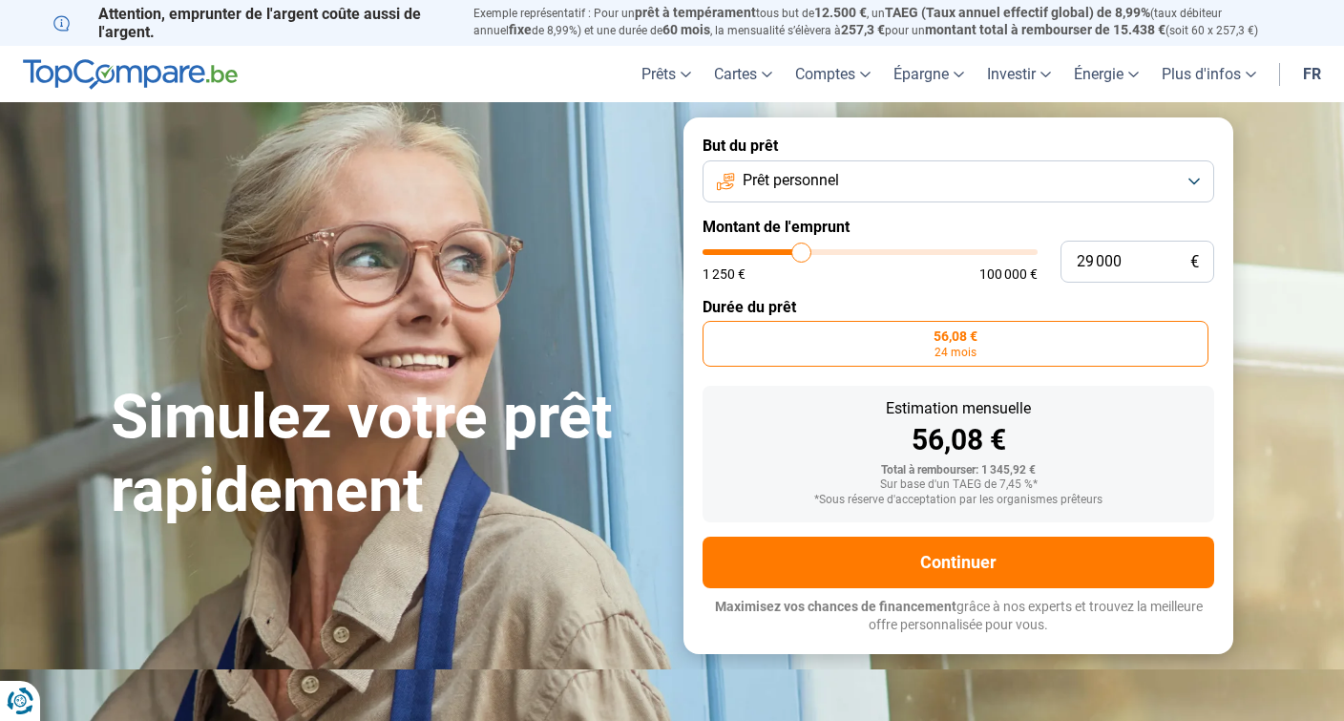
type input "29 750"
type input "29750"
type input "30 000"
type input "30000"
type input "30 250"
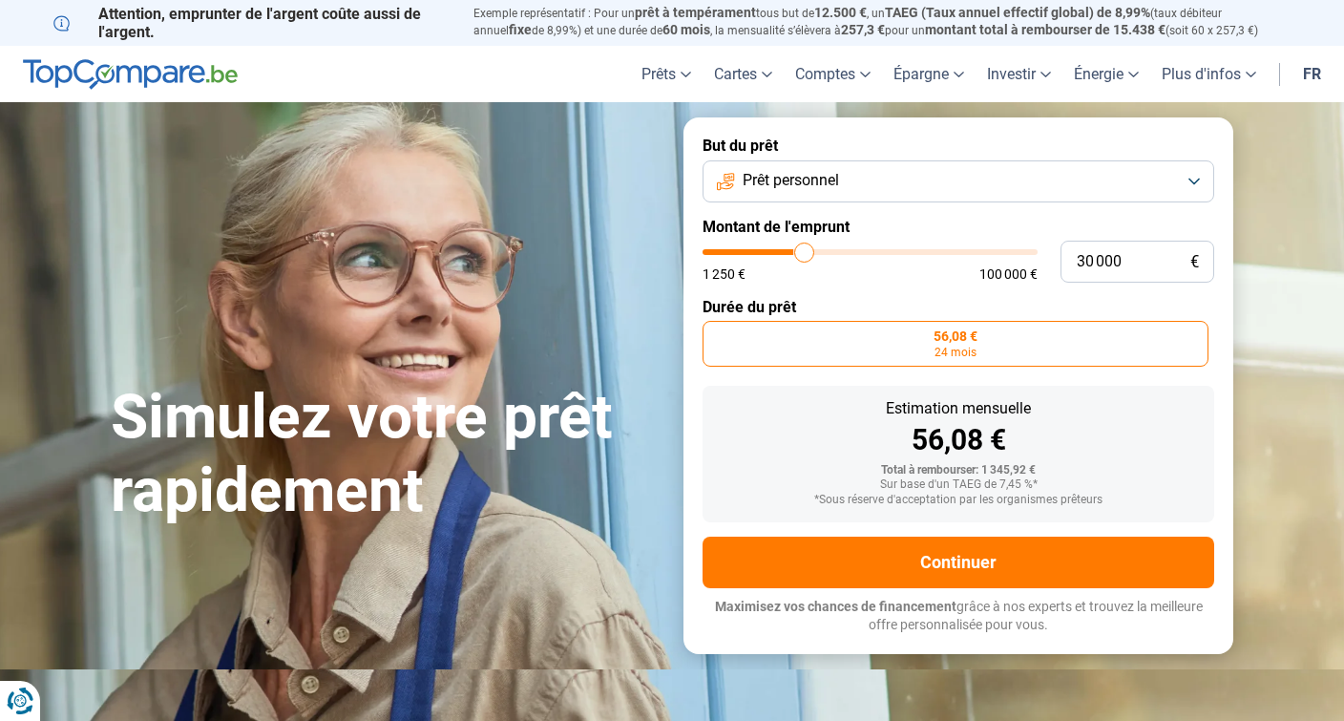
type input "30250"
type input "30 500"
type input "30500"
type input "31 000"
type input "31000"
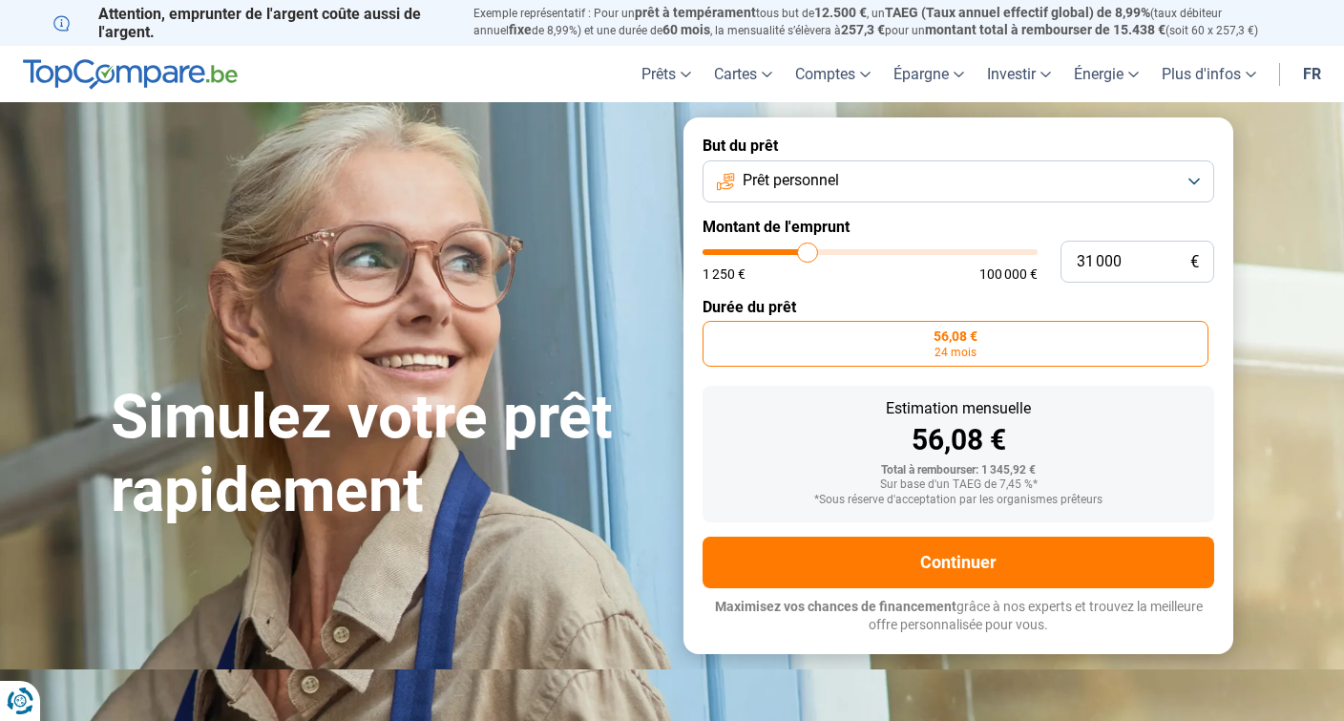
type input "31 250"
type input "31250"
type input "31 500"
type input "31500"
type input "31 750"
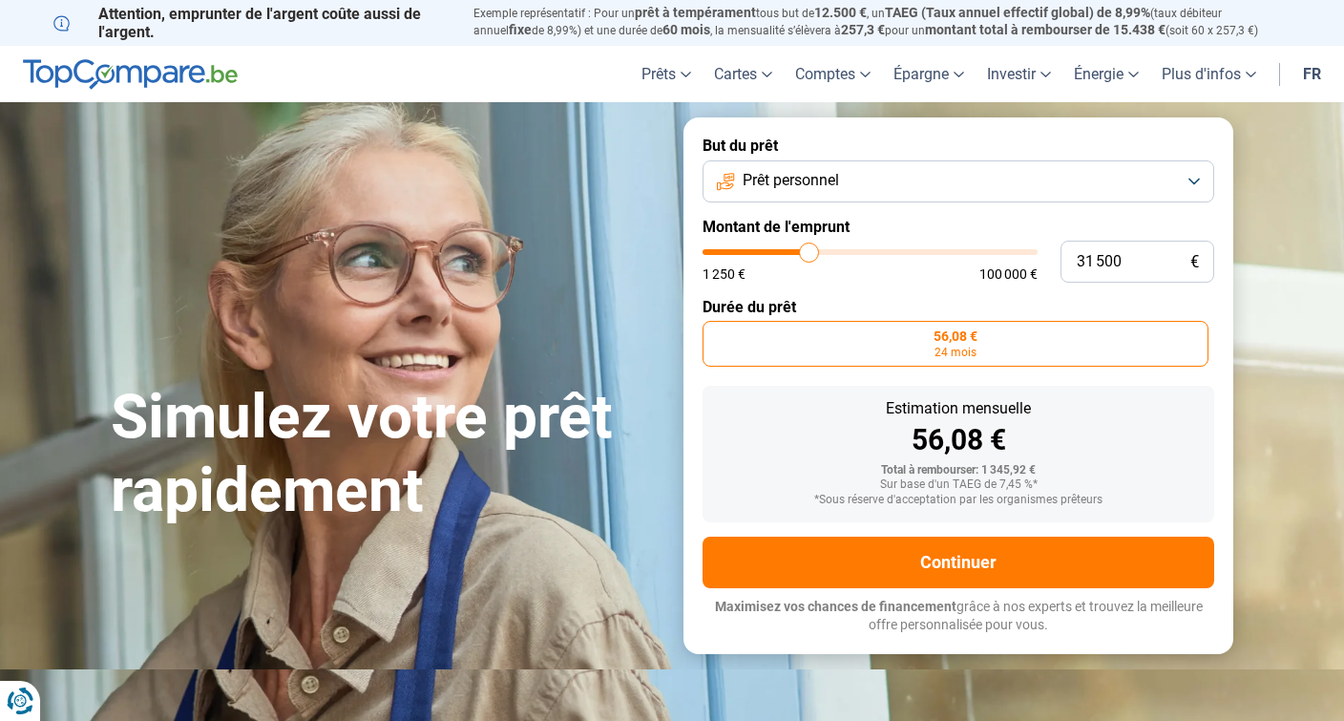
type input "31750"
type input "32 000"
drag, startPoint x: 712, startPoint y: 256, endPoint x: 831, endPoint y: 253, distance: 119.3
click at [831, 253] on input "range" at bounding box center [870, 252] width 335 height 6
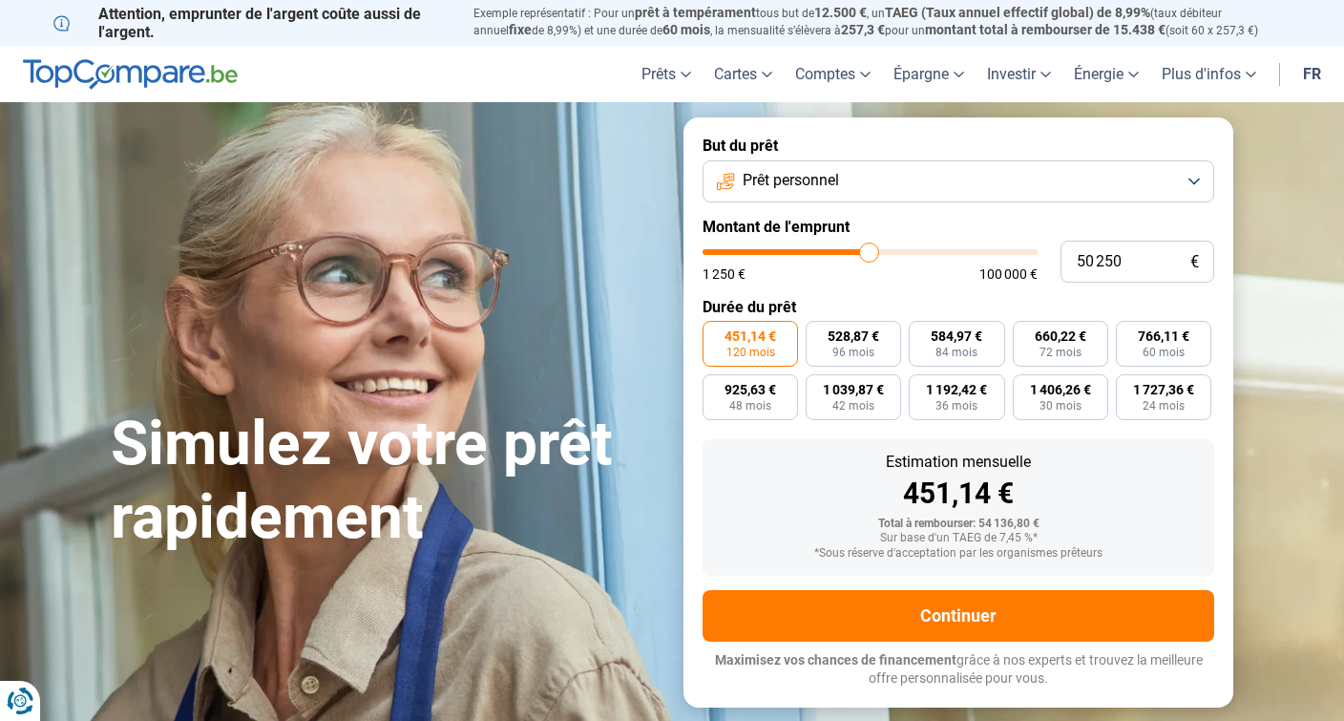
drag, startPoint x: 831, startPoint y: 253, endPoint x: 869, endPoint y: 251, distance: 37.3
click at [869, 251] on input "range" at bounding box center [870, 252] width 335 height 6
click at [745, 346] on span "120 mois" at bounding box center [750, 351] width 49 height 11
click at [715, 333] on input "588,82 € 120 mois" at bounding box center [709, 327] width 12 height 12
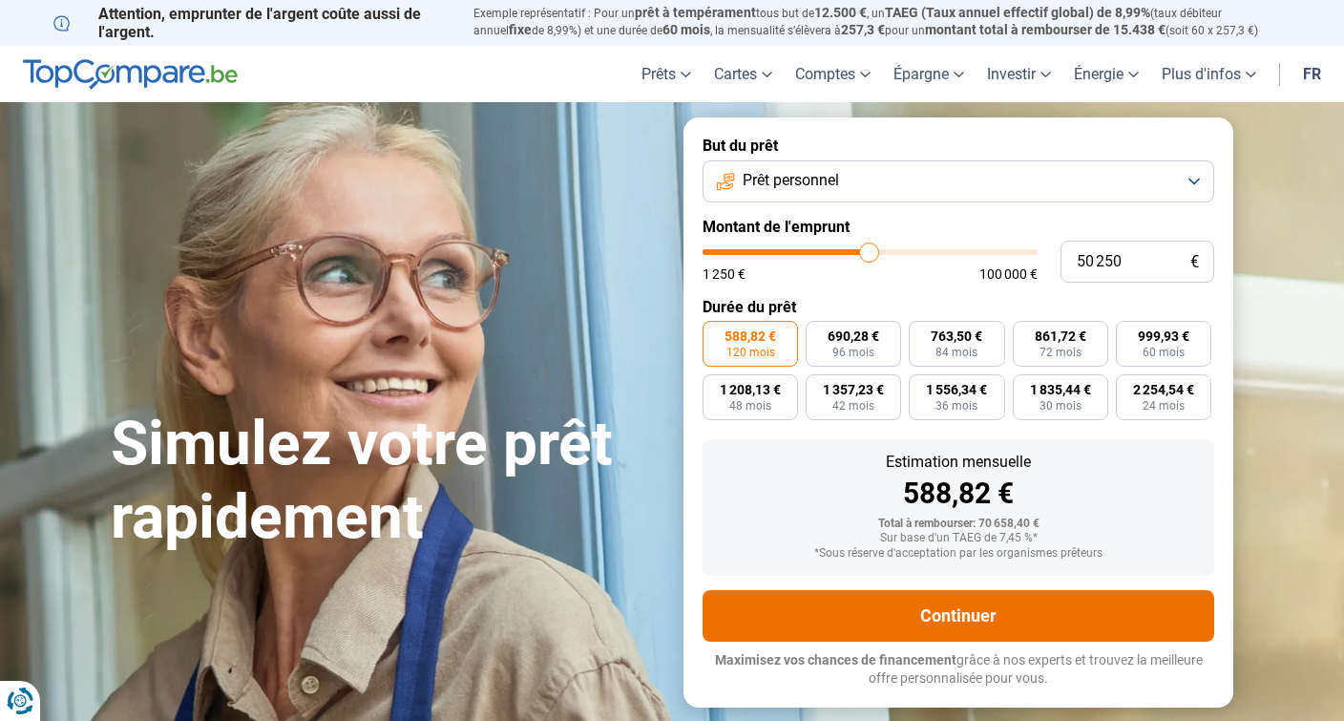
click at [963, 616] on button "Continuer" at bounding box center [959, 616] width 512 height 52
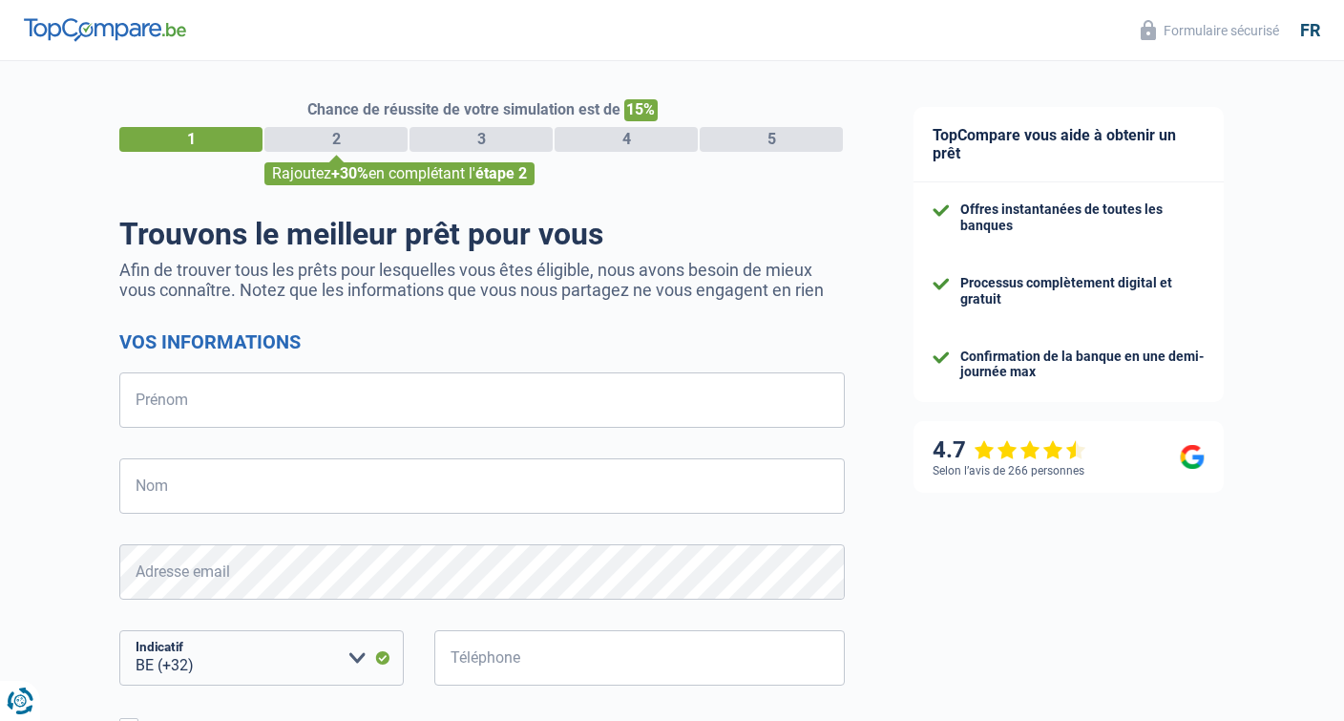
select select "32"
